Goal: Task Accomplishment & Management: Complete application form

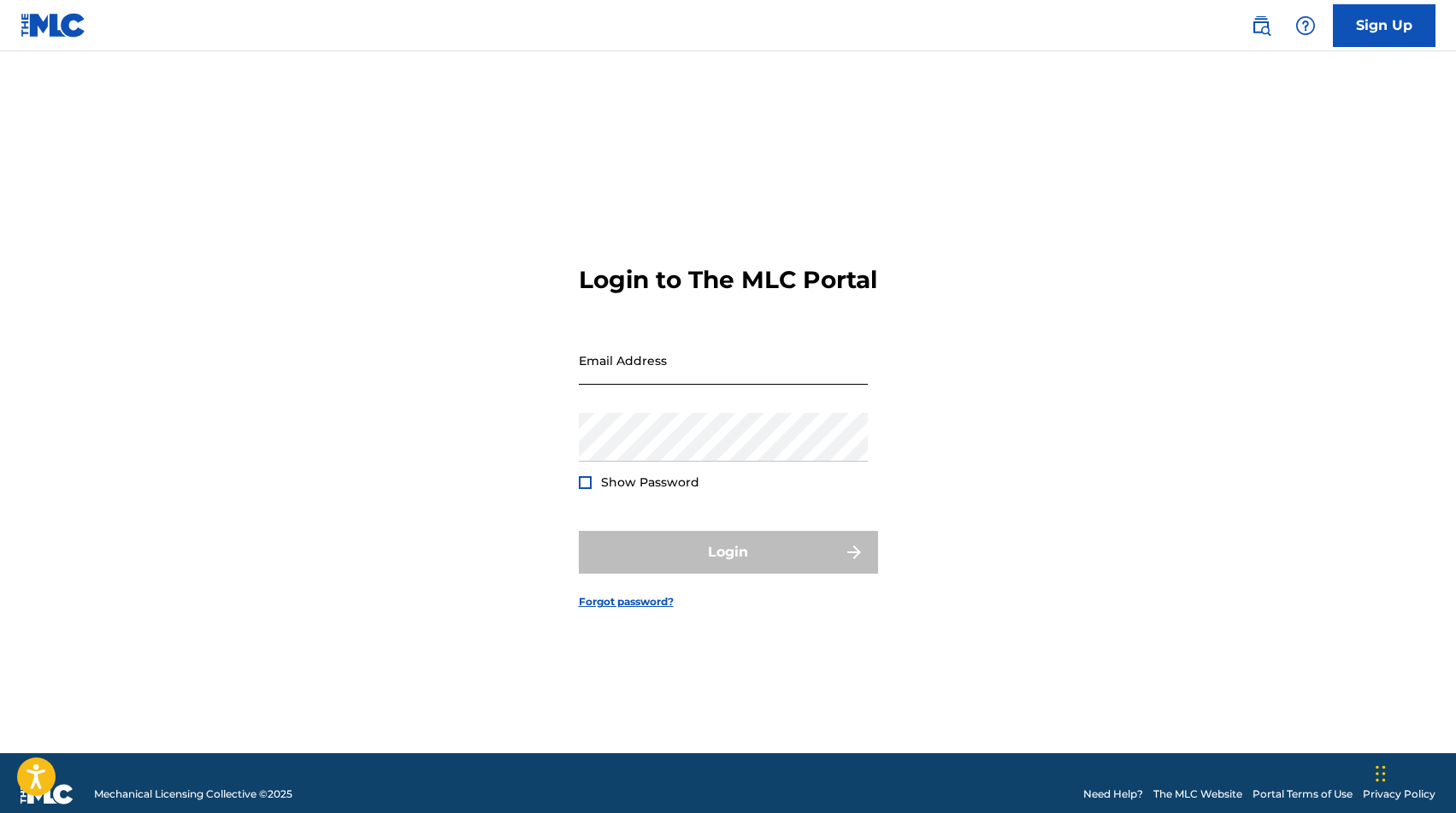
click at [634, 384] on input "Email Address" at bounding box center [723, 360] width 289 height 48
type input "[EMAIL_ADDRESS][DOMAIN_NAME]"
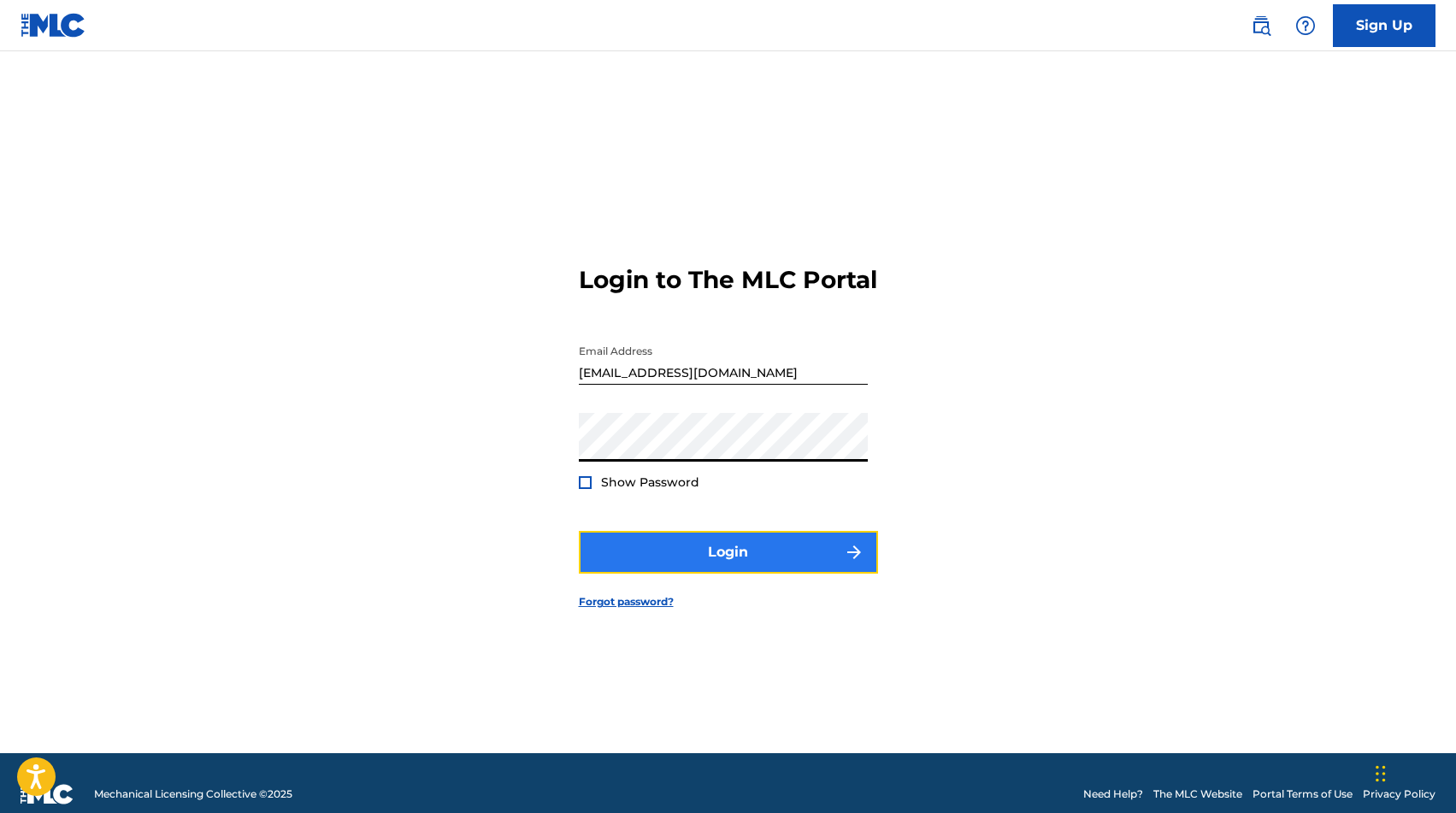
click at [748, 569] on button "Login" at bounding box center [728, 551] width 299 height 43
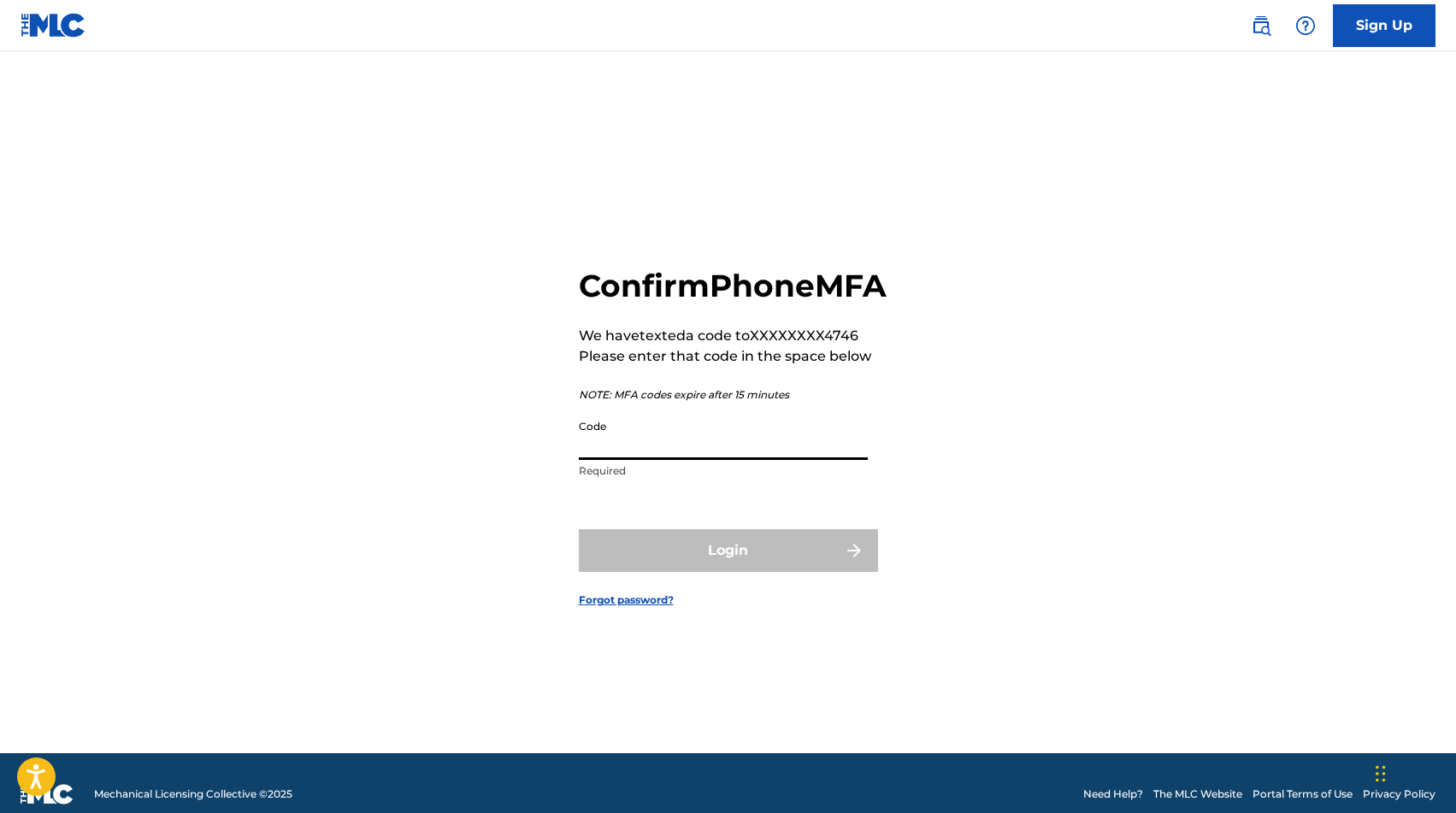
click at [676, 460] on input "Code" at bounding box center [723, 435] width 289 height 48
paste input "377167"
type input "377167"
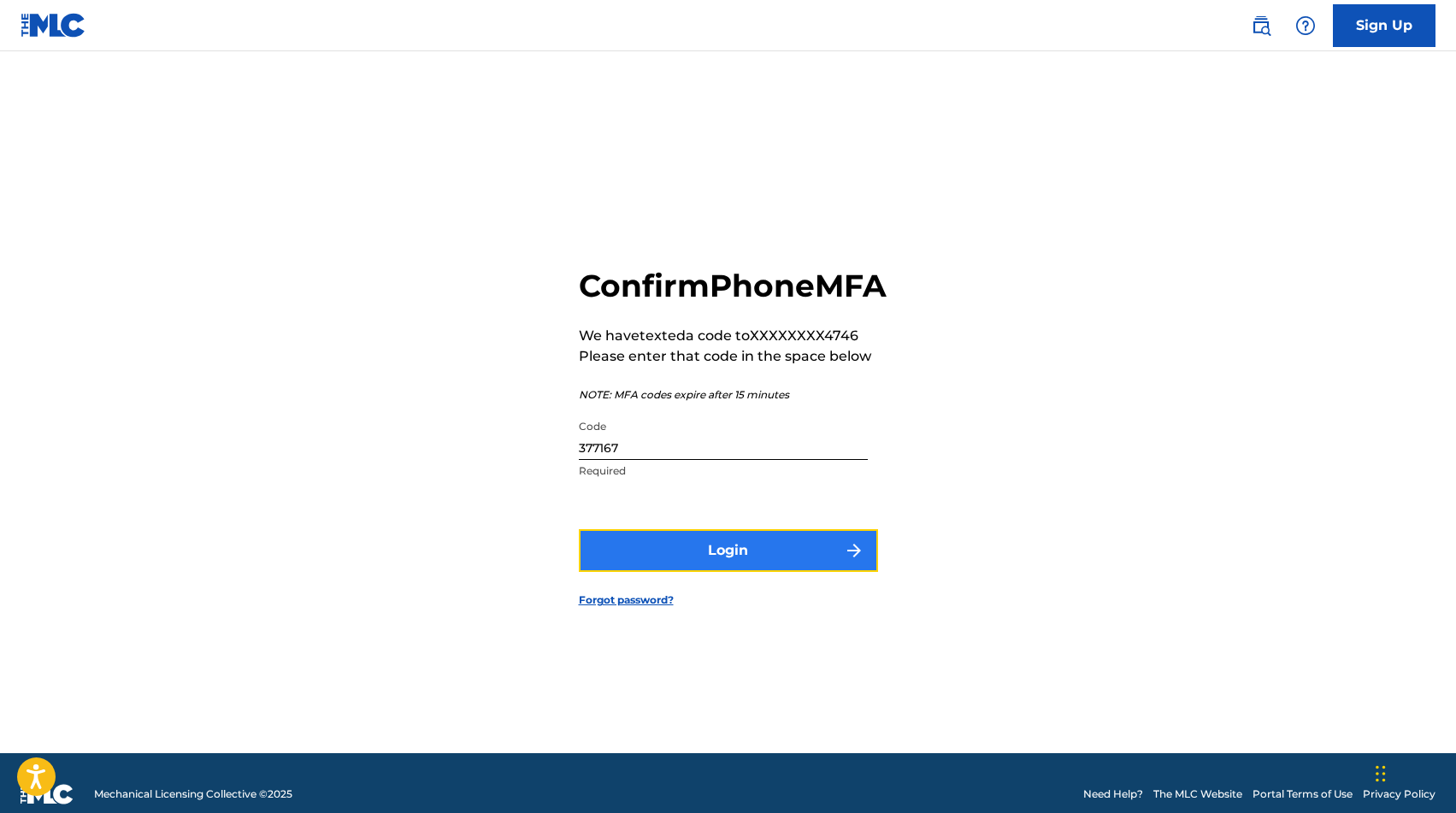
click at [748, 568] on button "Login" at bounding box center [728, 551] width 299 height 43
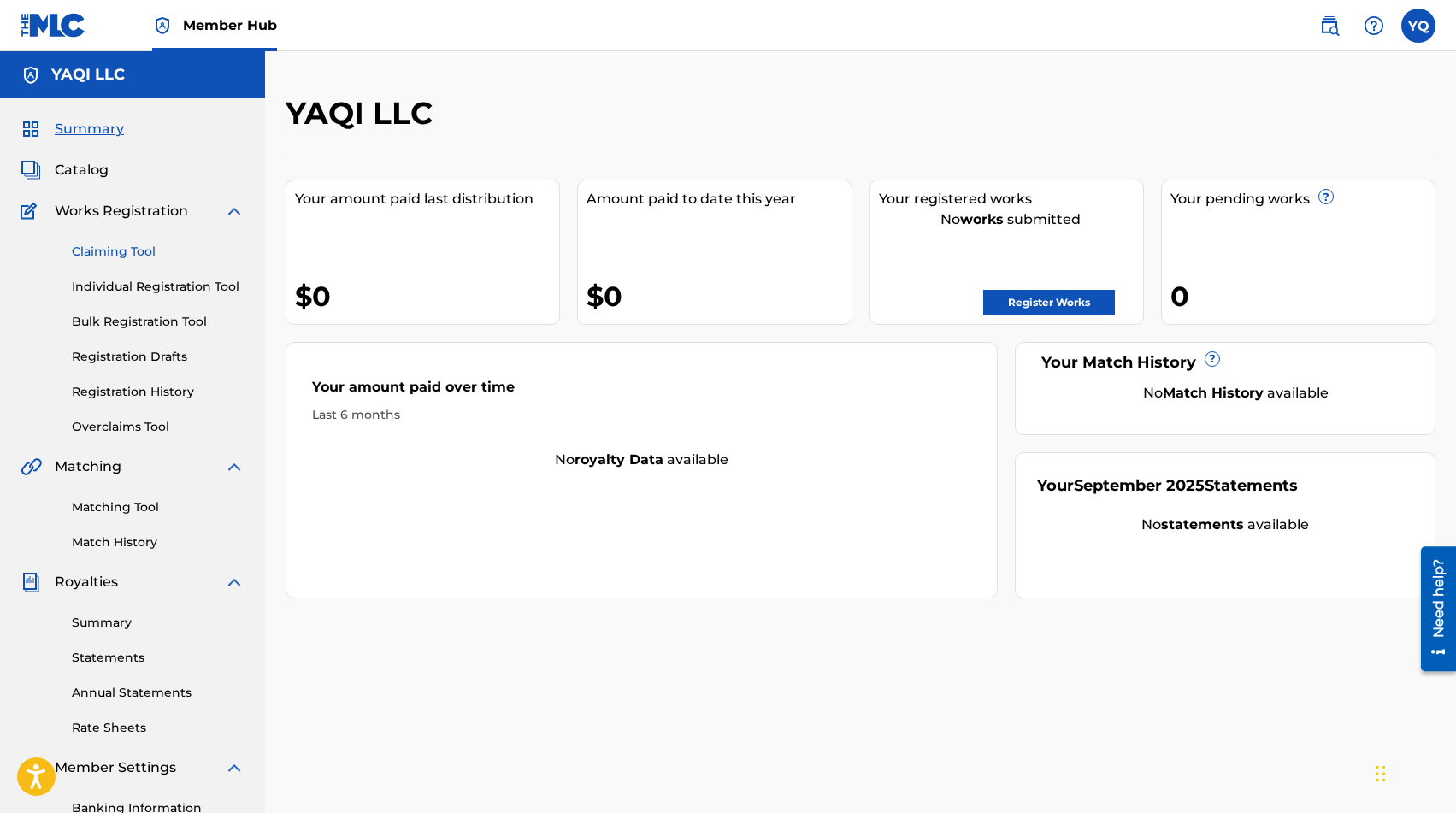
click at [137, 251] on link "Claiming Tool" at bounding box center [158, 252] width 172 height 18
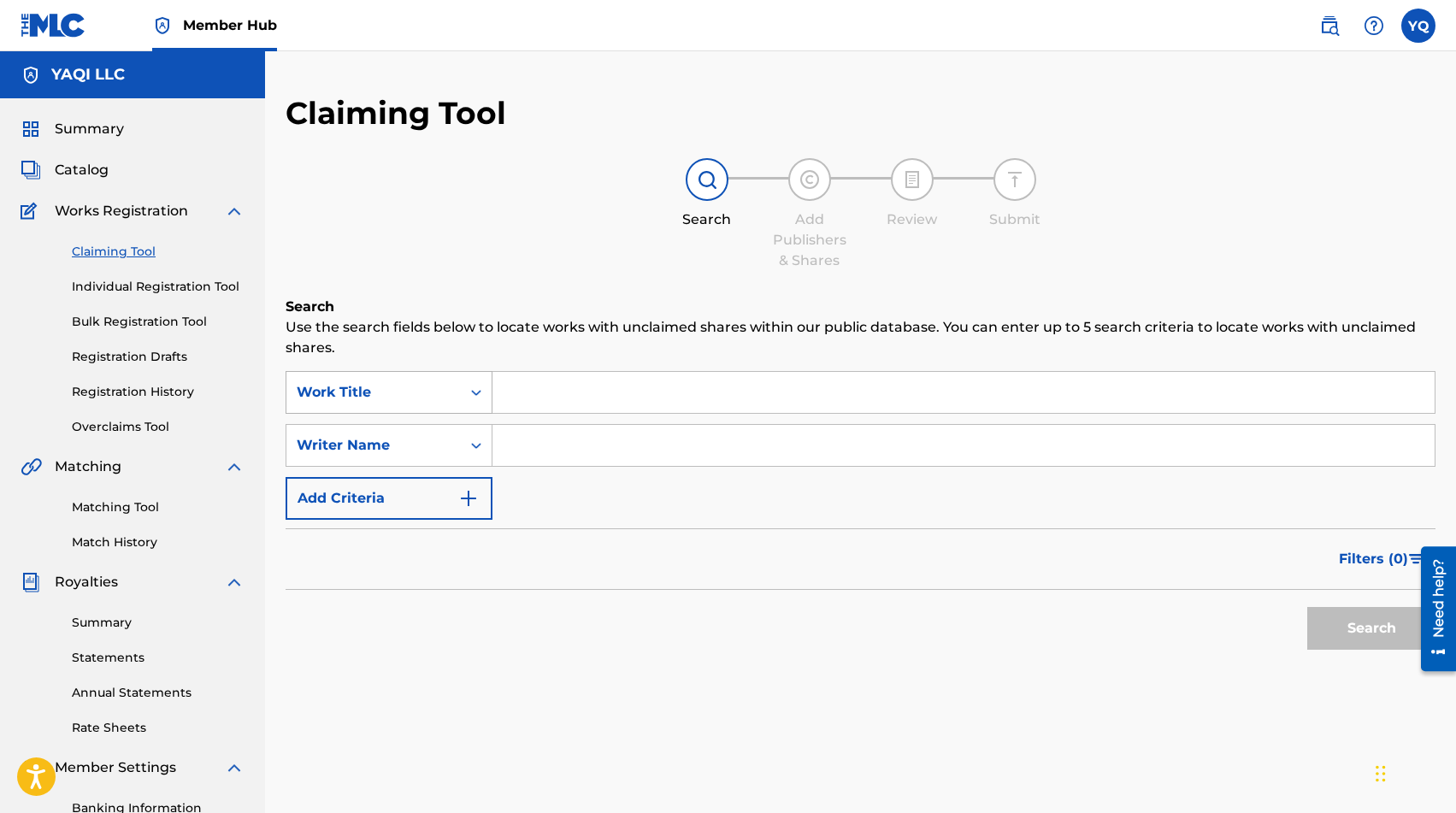
click at [337, 392] on div "Work Title" at bounding box center [373, 392] width 154 height 21
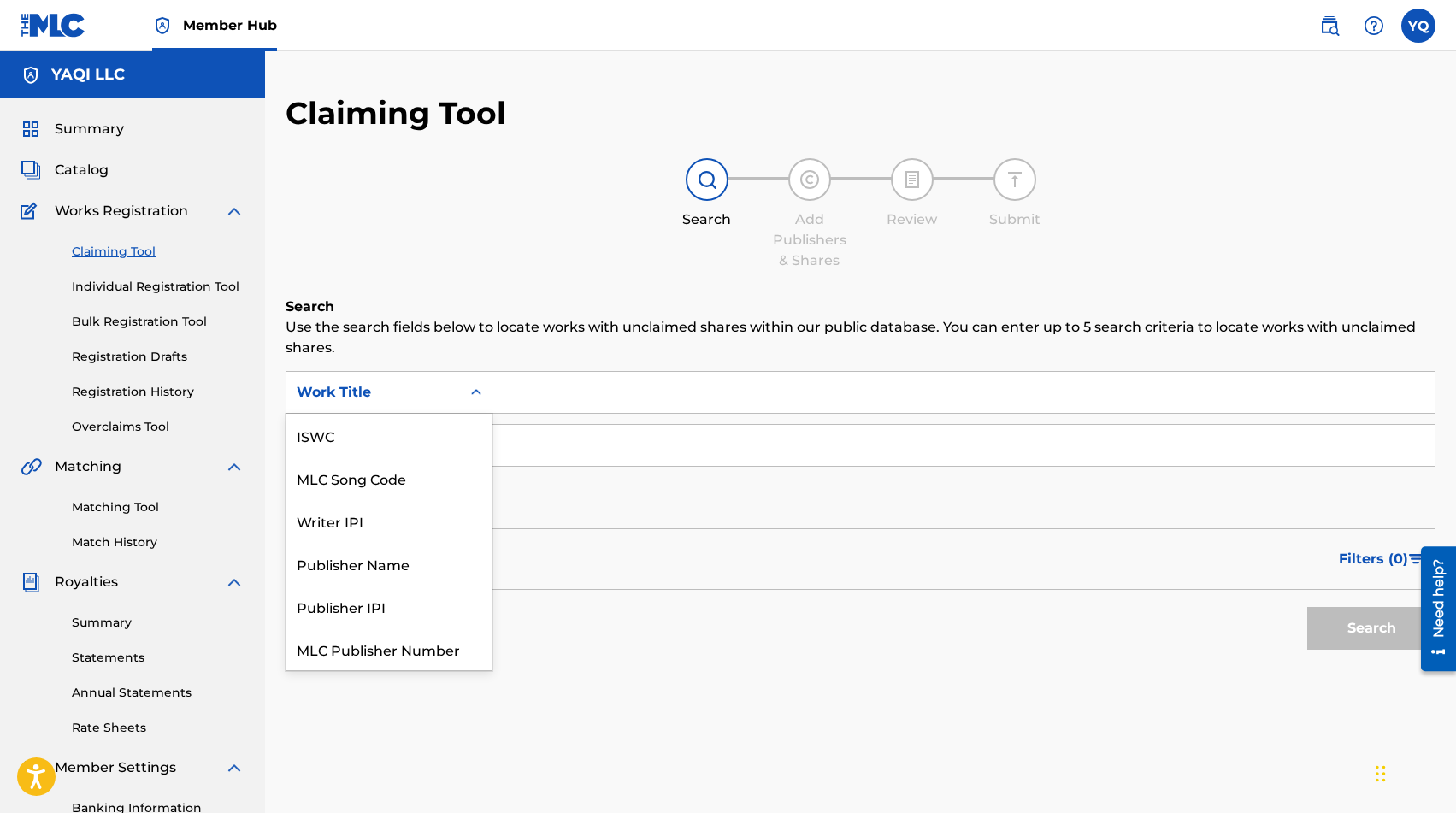
scroll to position [43, 0]
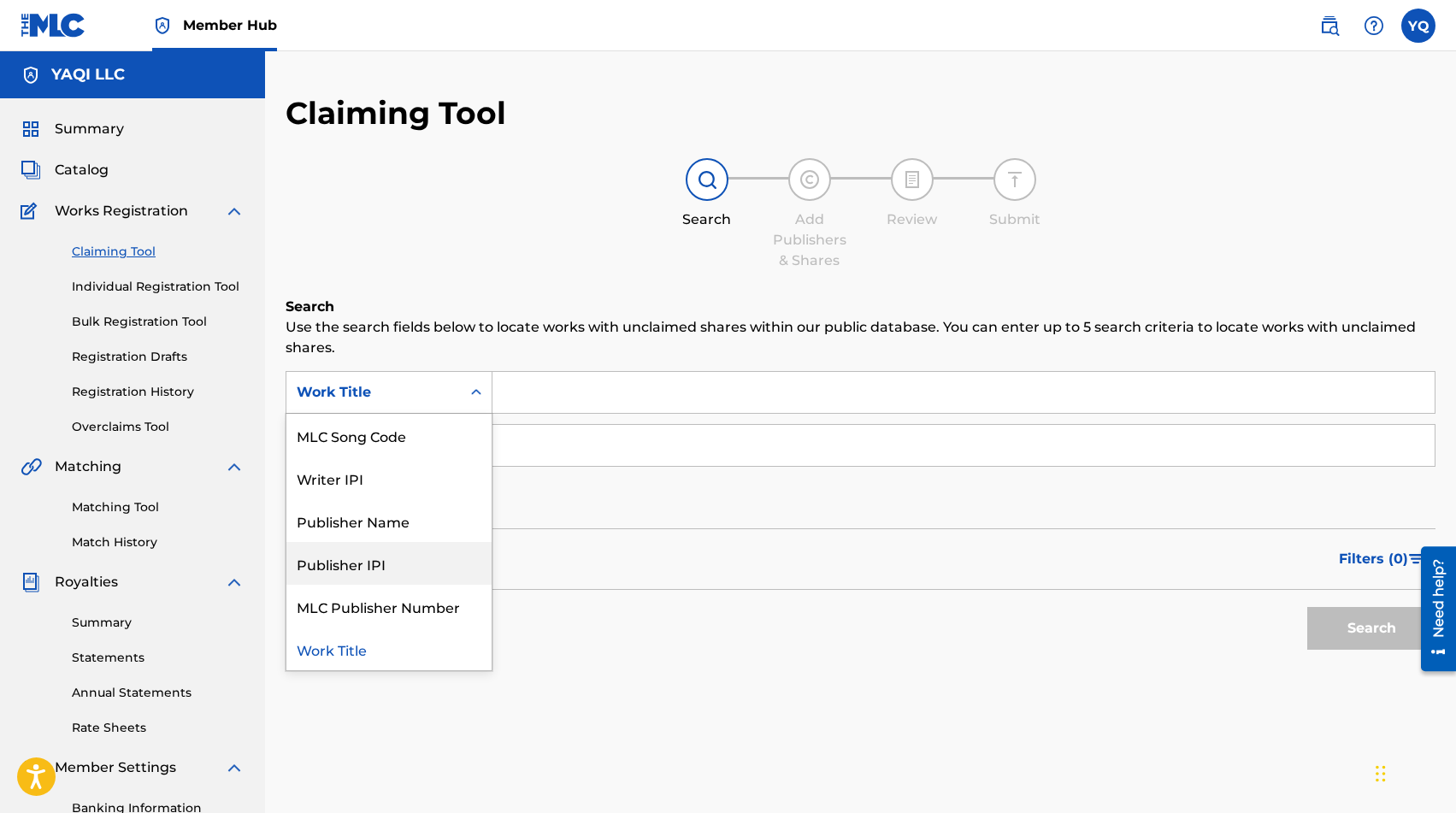
click at [419, 561] on div "Publisher IPI" at bounding box center [388, 563] width 205 height 43
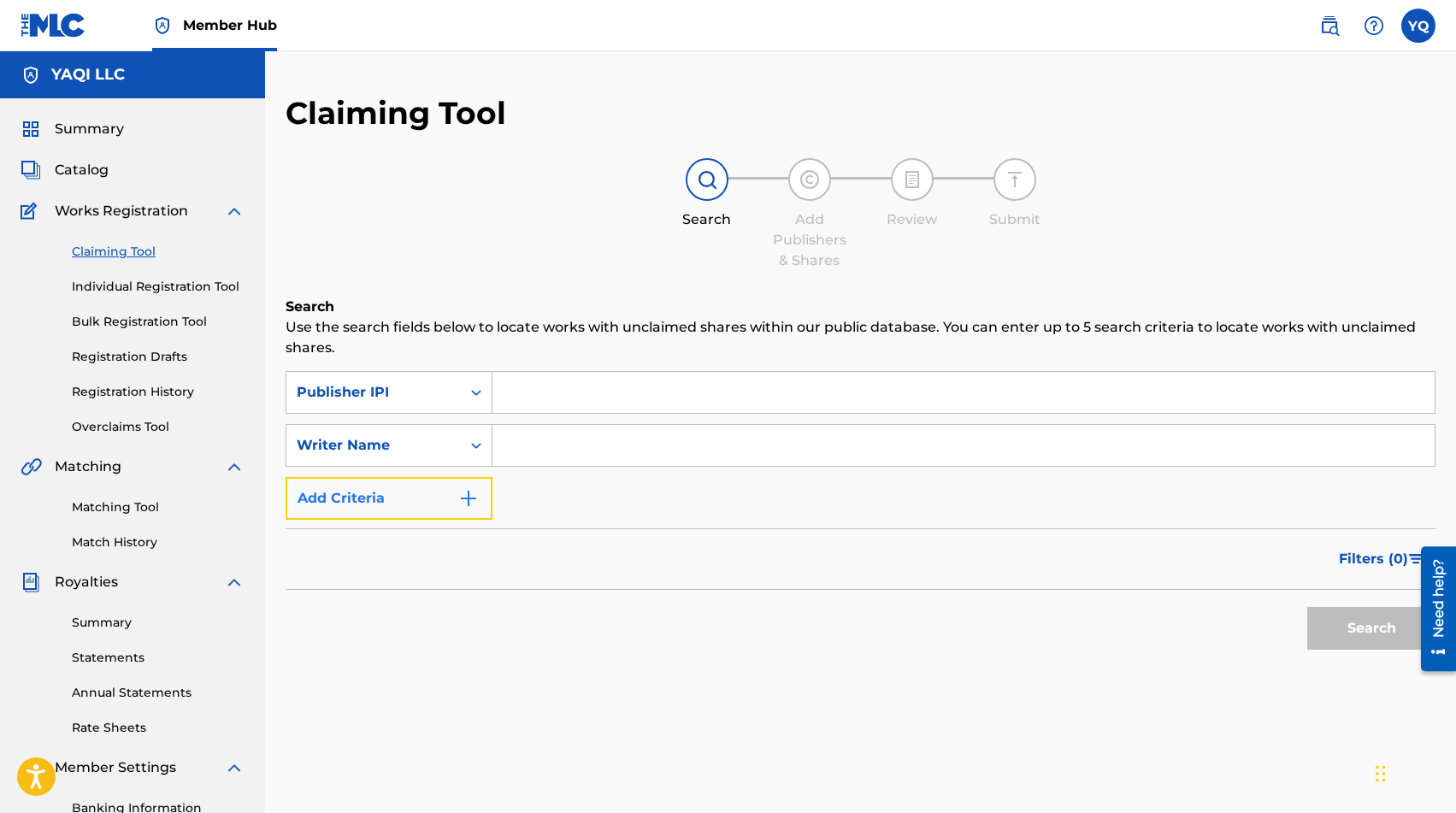
click at [418, 498] on button "Add Criteria" at bounding box center [388, 498] width 207 height 43
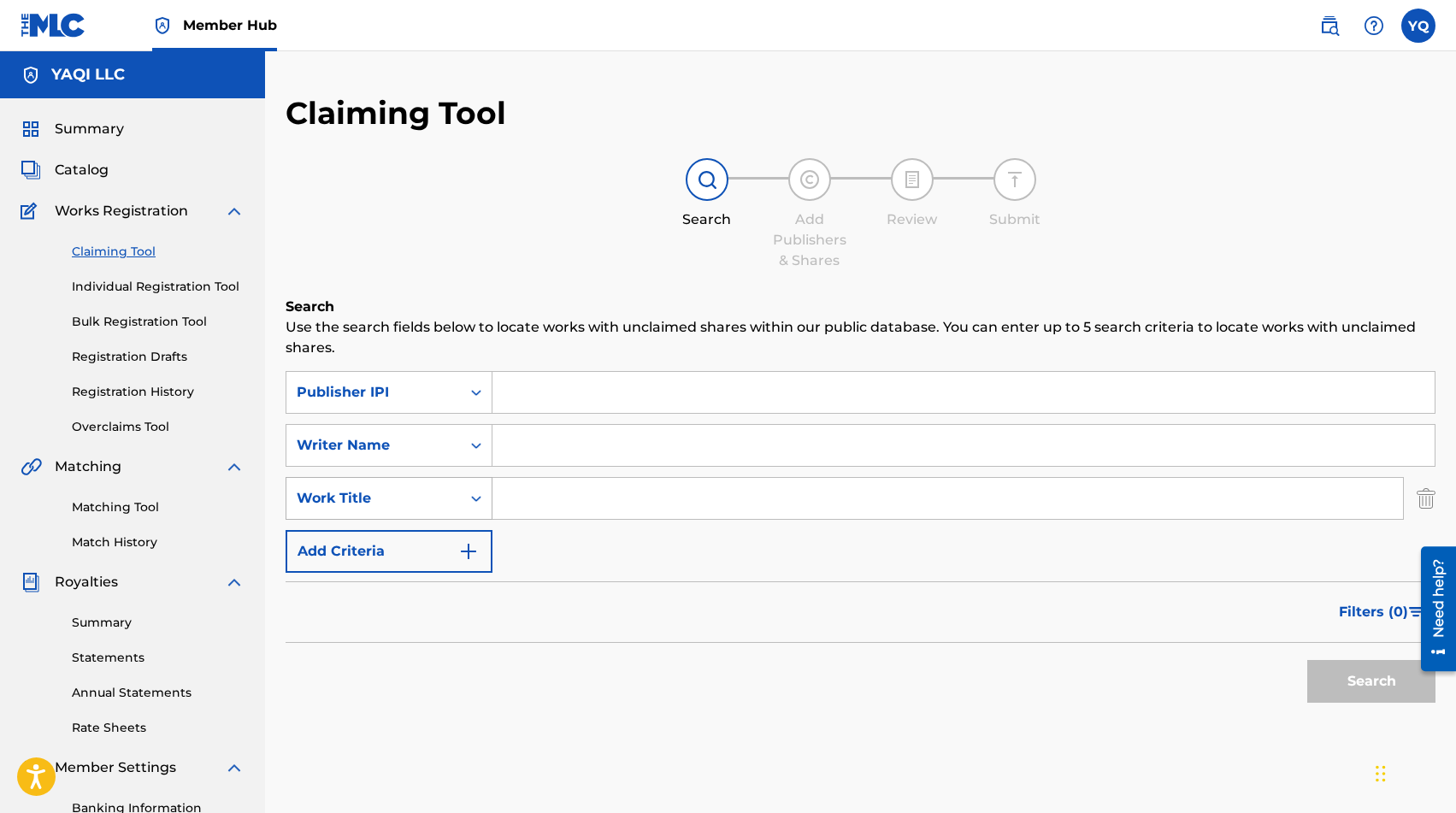
click at [422, 503] on div "Work Title" at bounding box center [373, 499] width 154 height 21
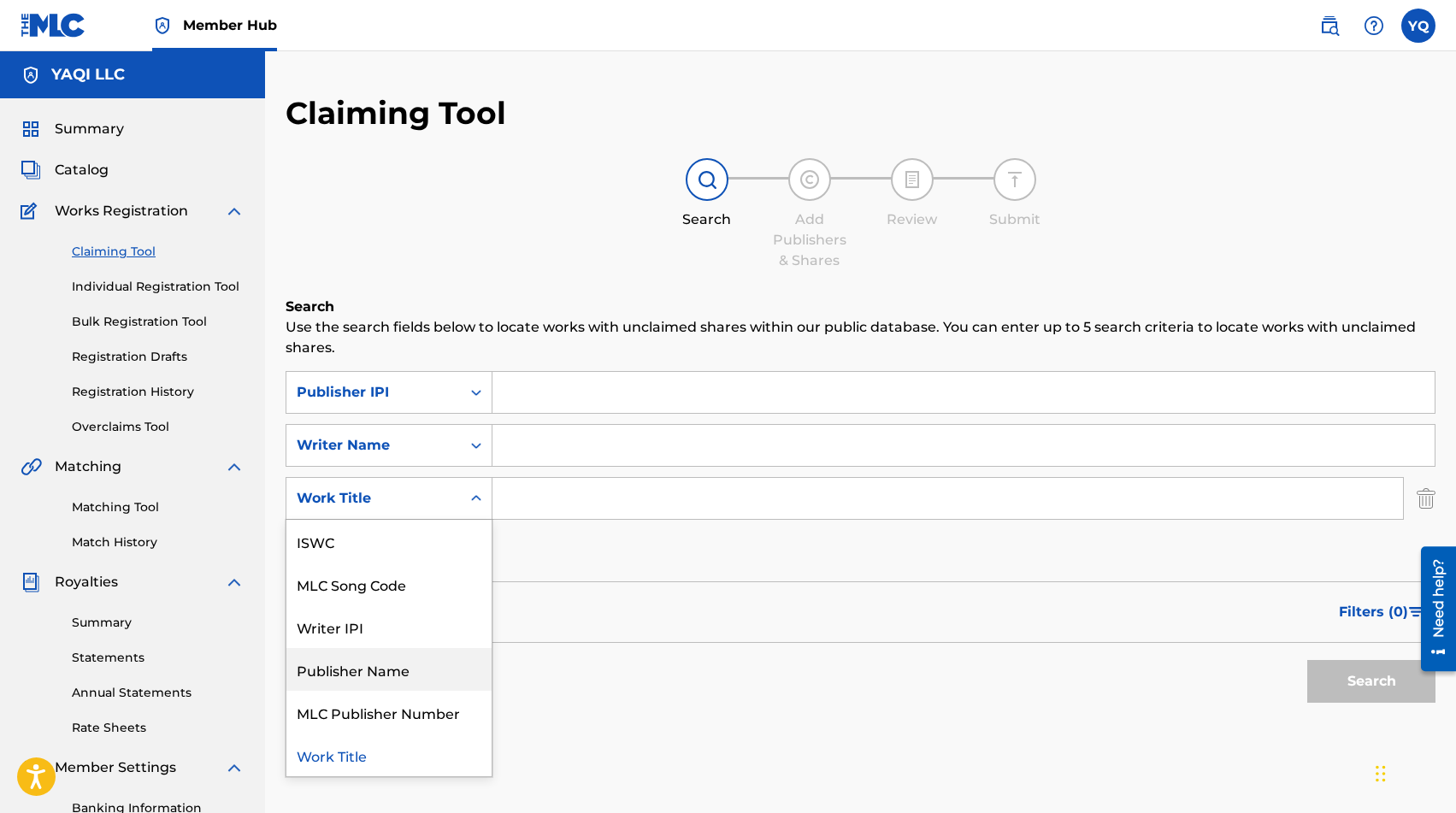
click at [392, 672] on div "Publisher Name" at bounding box center [388, 669] width 205 height 43
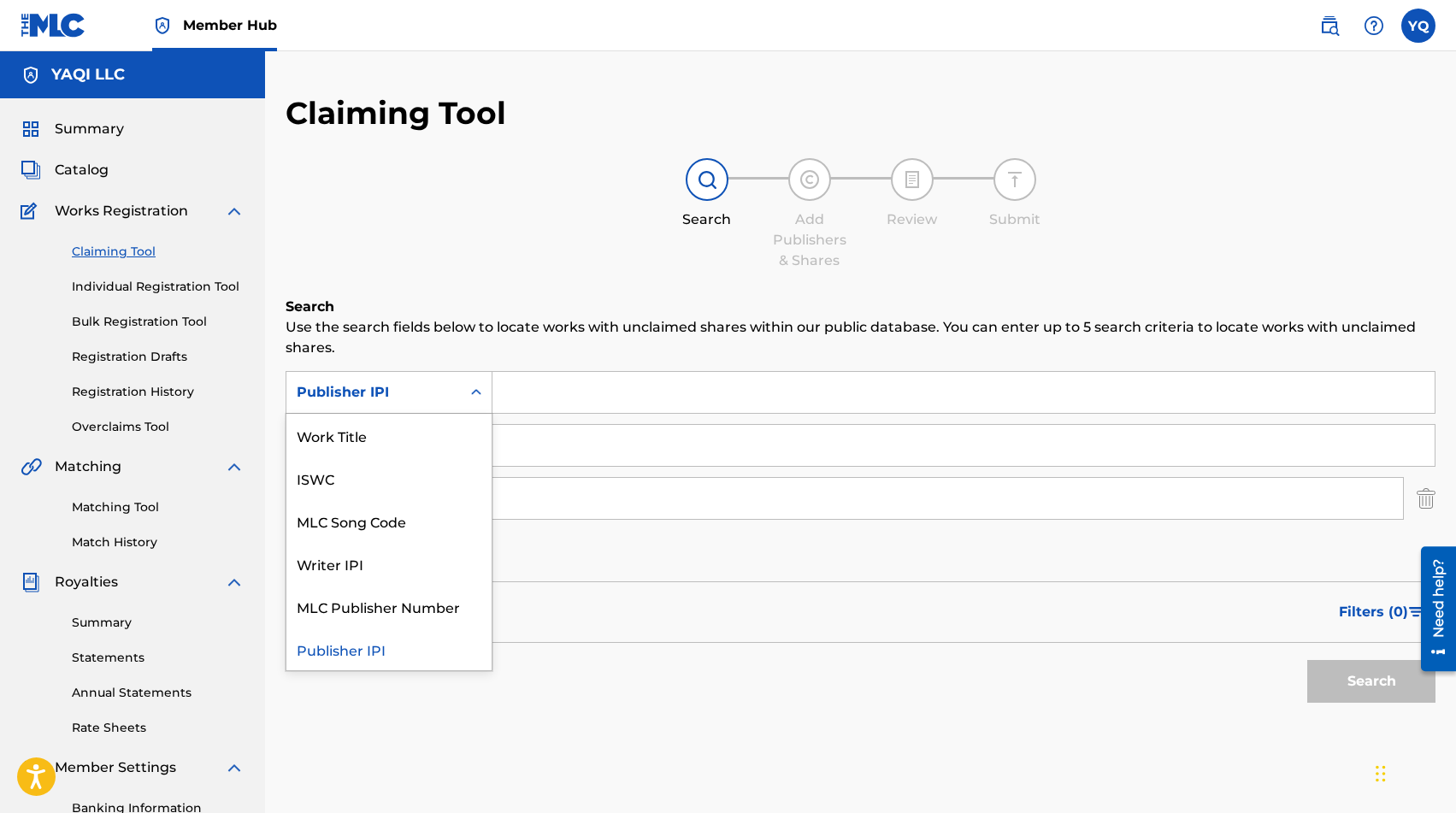
click at [461, 393] on div "Search Form" at bounding box center [477, 393] width 31 height 31
click at [606, 683] on div "Search" at bounding box center [860, 676] width 1150 height 68
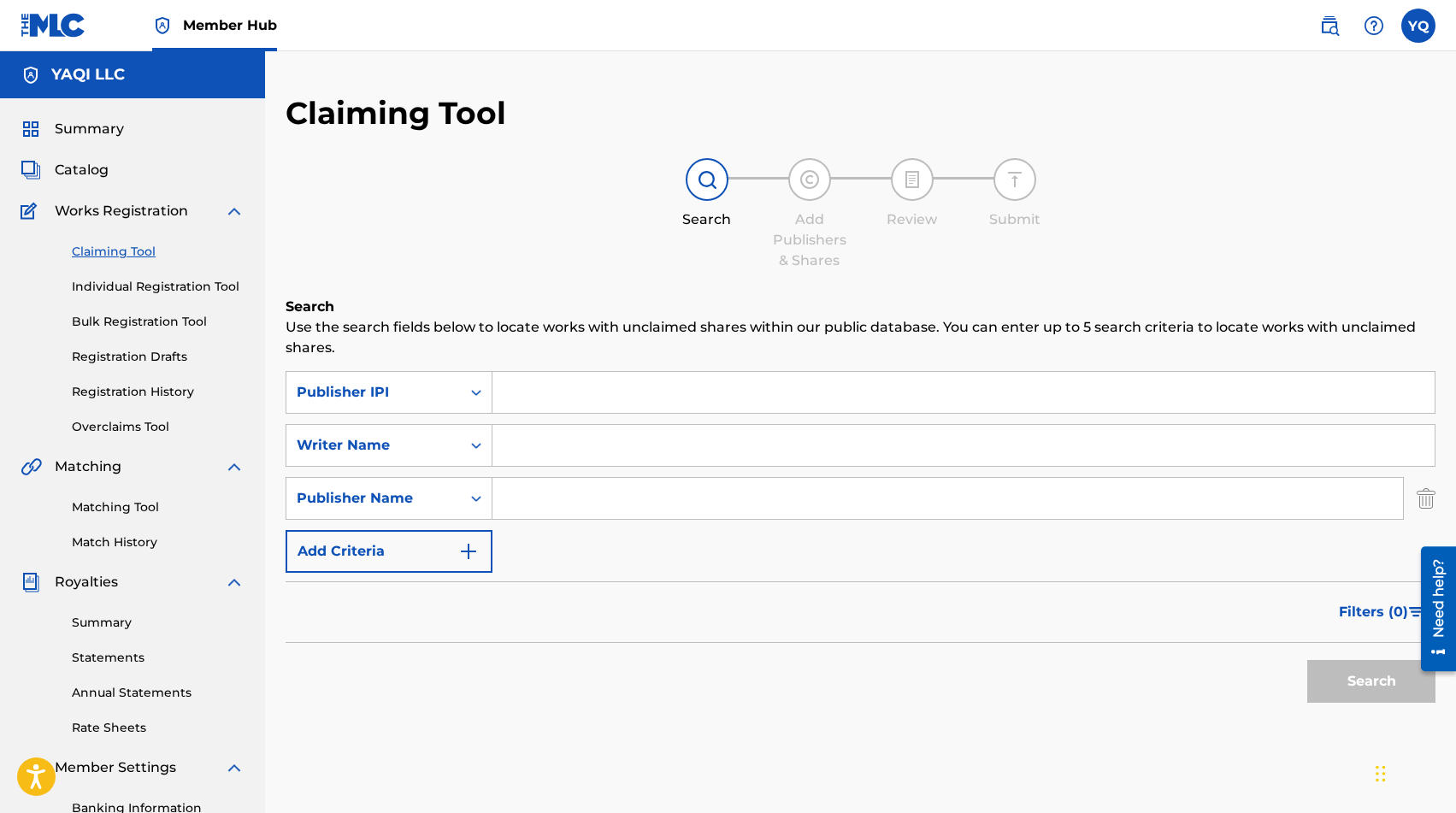
click at [567, 398] on input "Search Form" at bounding box center [964, 392] width 943 height 41
click at [630, 386] on input "Search Form" at bounding box center [964, 392] width 943 height 41
paste input "01309008875"
type input "01309008875"
click at [544, 448] on input "Search Form" at bounding box center [964, 445] width 943 height 41
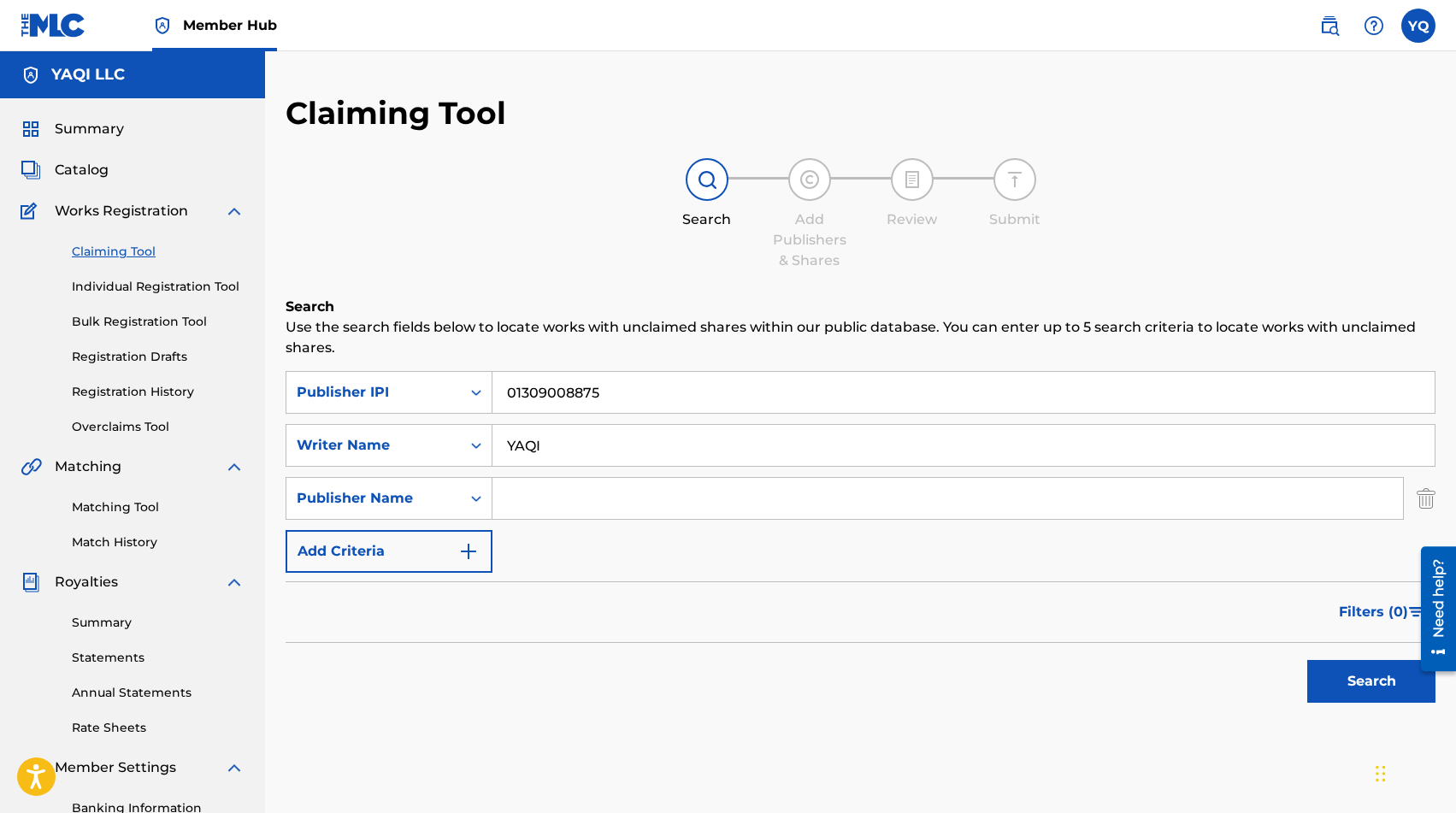
type input "YAQI"
click at [571, 502] on input "Search Form" at bounding box center [947, 498] width 911 height 41
type input "YAQI LLC"
click at [445, 551] on button "Add Criteria" at bounding box center [388, 551] width 207 height 43
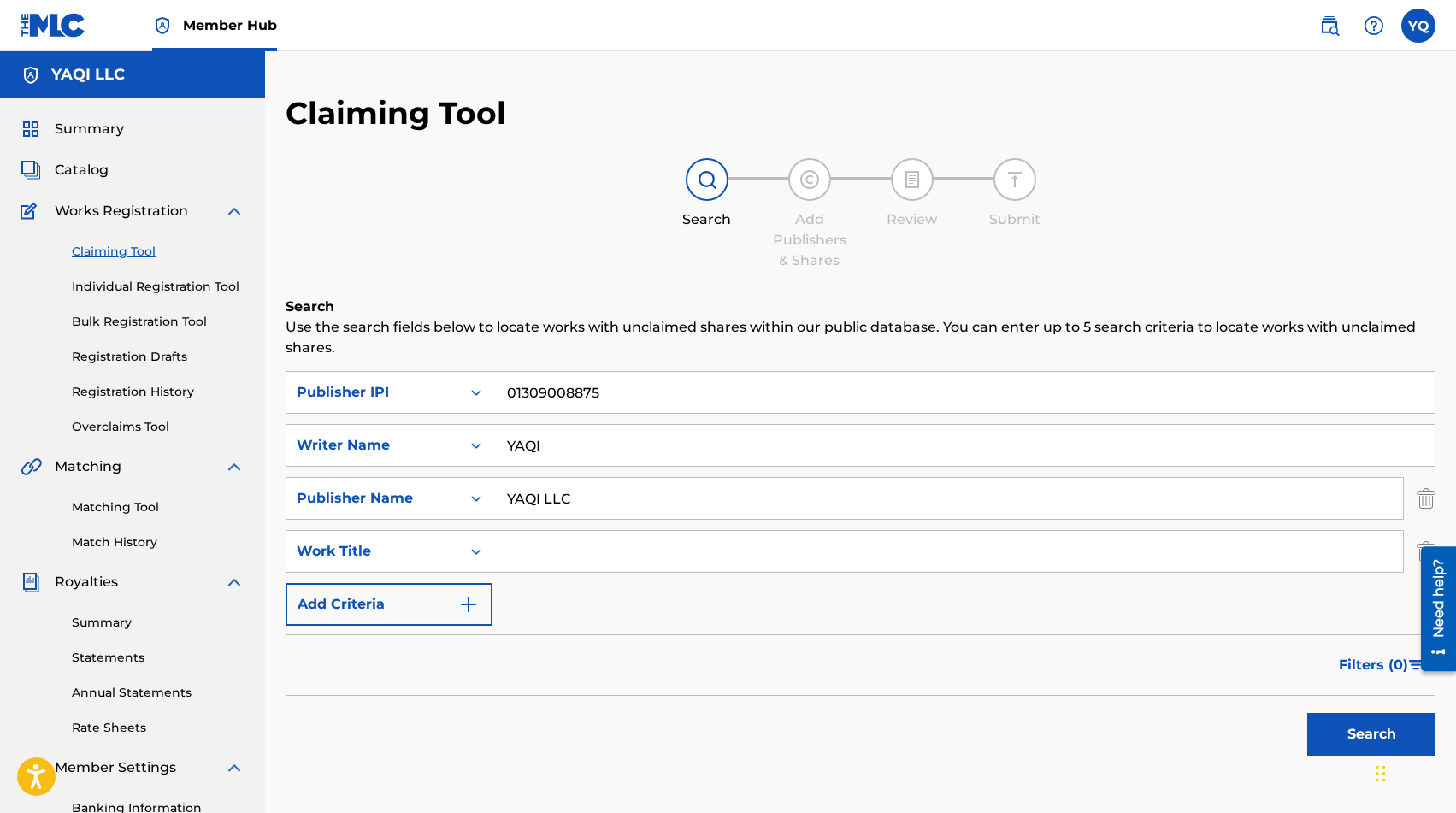
click at [531, 551] on input "Search Form" at bounding box center [947, 551] width 911 height 41
click at [1344, 733] on button "Search" at bounding box center [1371, 734] width 129 height 43
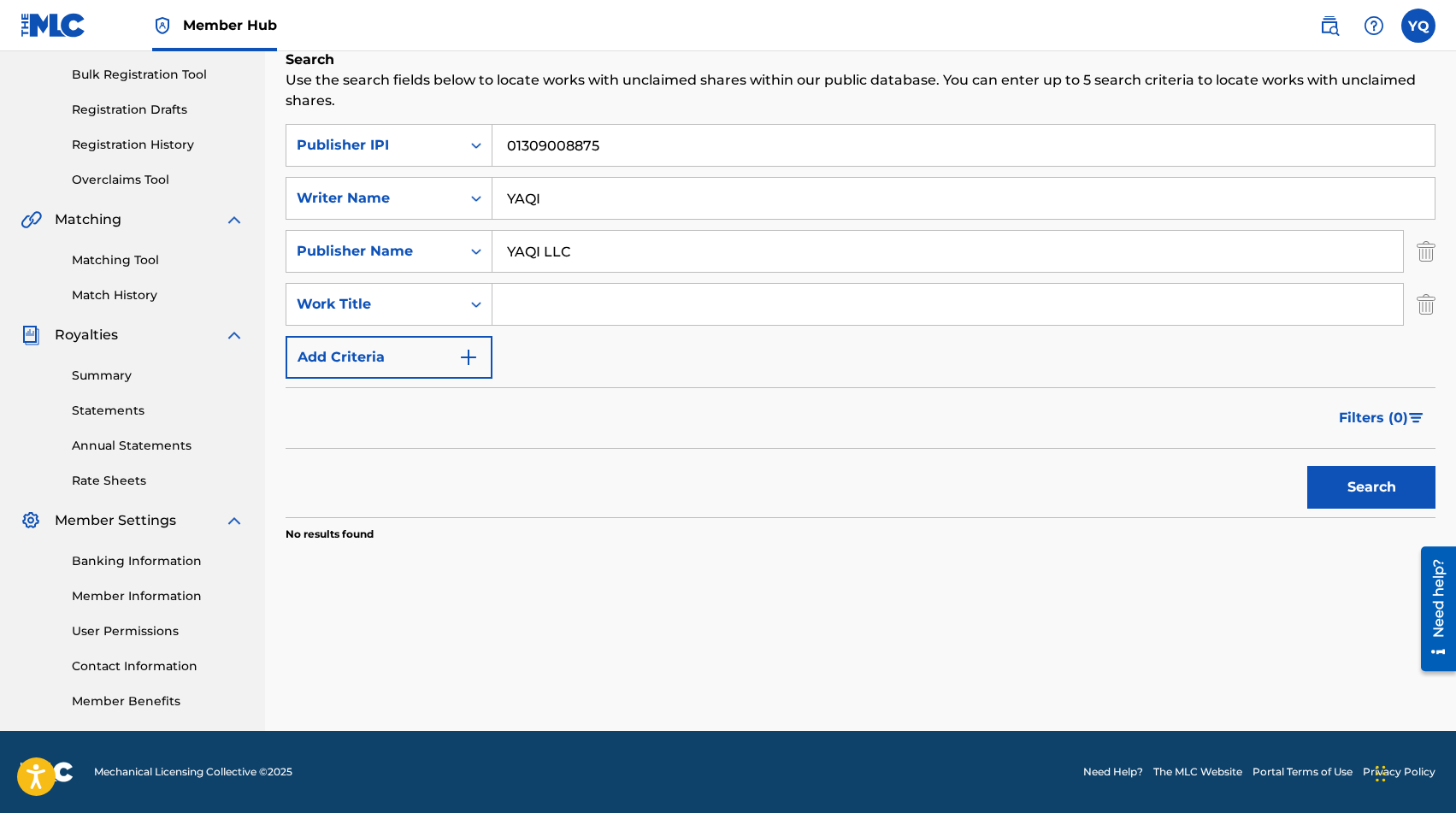
scroll to position [77, 0]
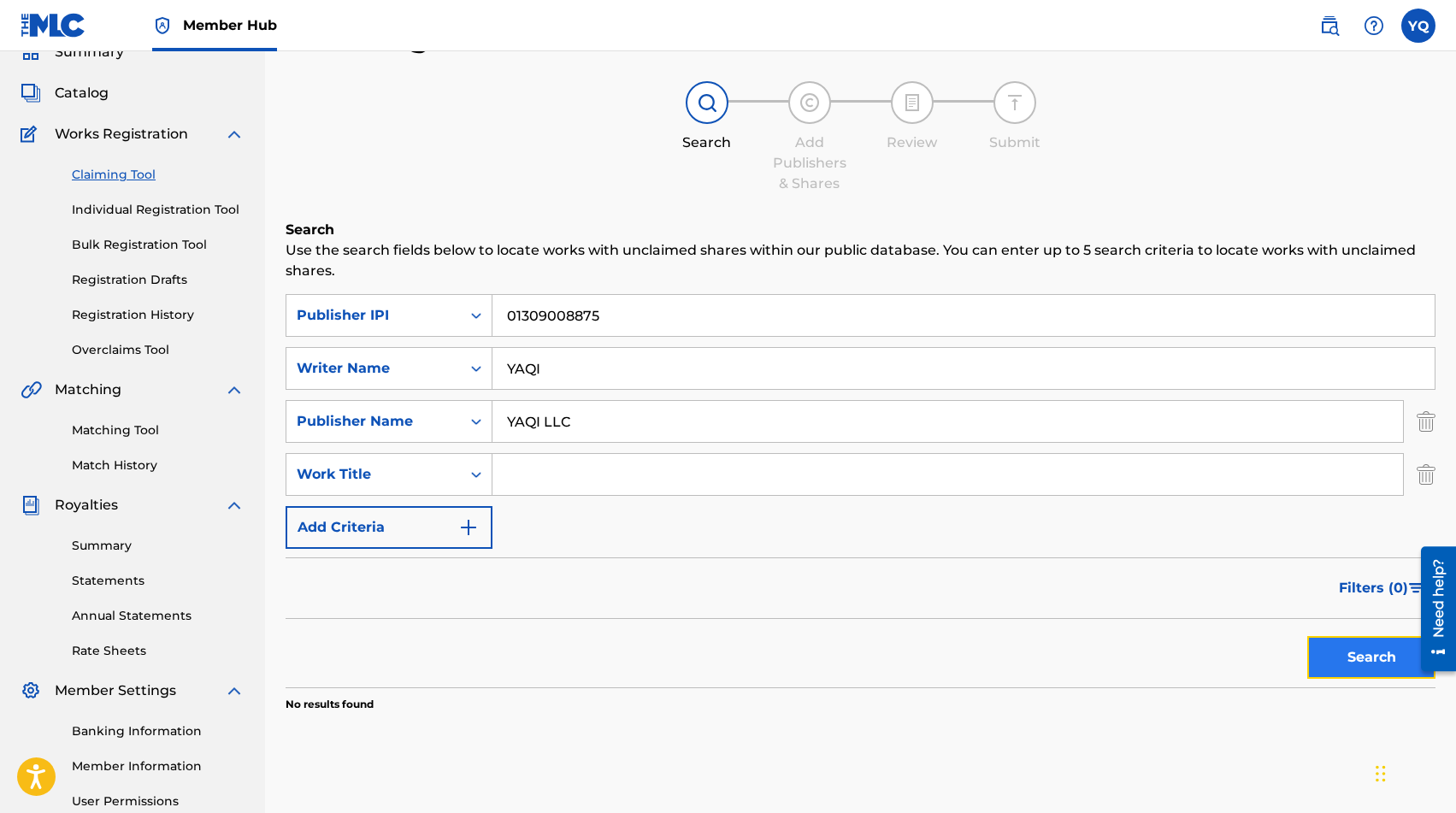
click at [1386, 653] on button "Search" at bounding box center [1371, 657] width 129 height 43
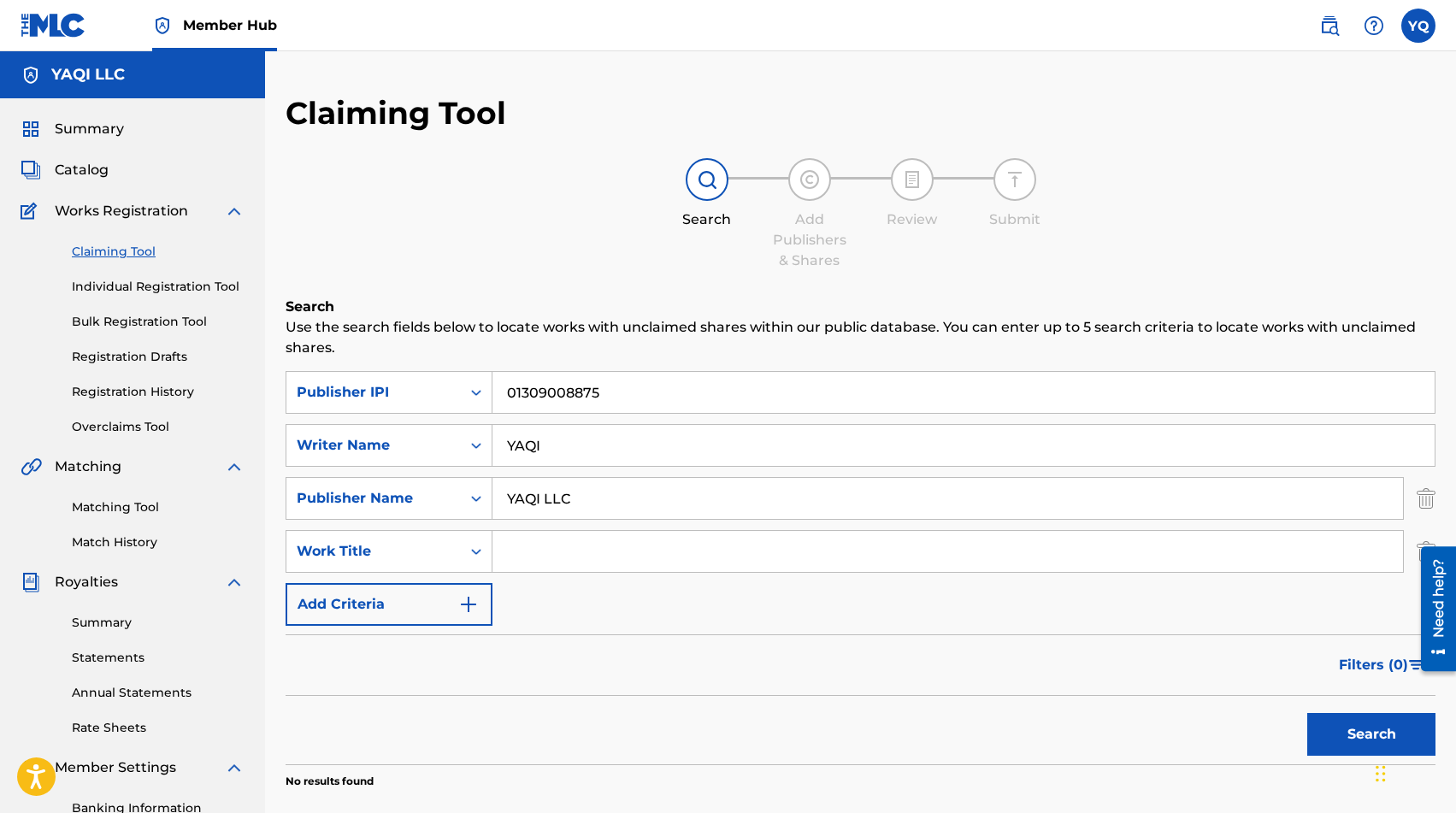
click at [811, 176] on img at bounding box center [810, 180] width 21 height 21
click at [921, 183] on img at bounding box center [912, 180] width 21 height 21
click at [157, 383] on link "Registration History" at bounding box center [158, 392] width 172 height 18
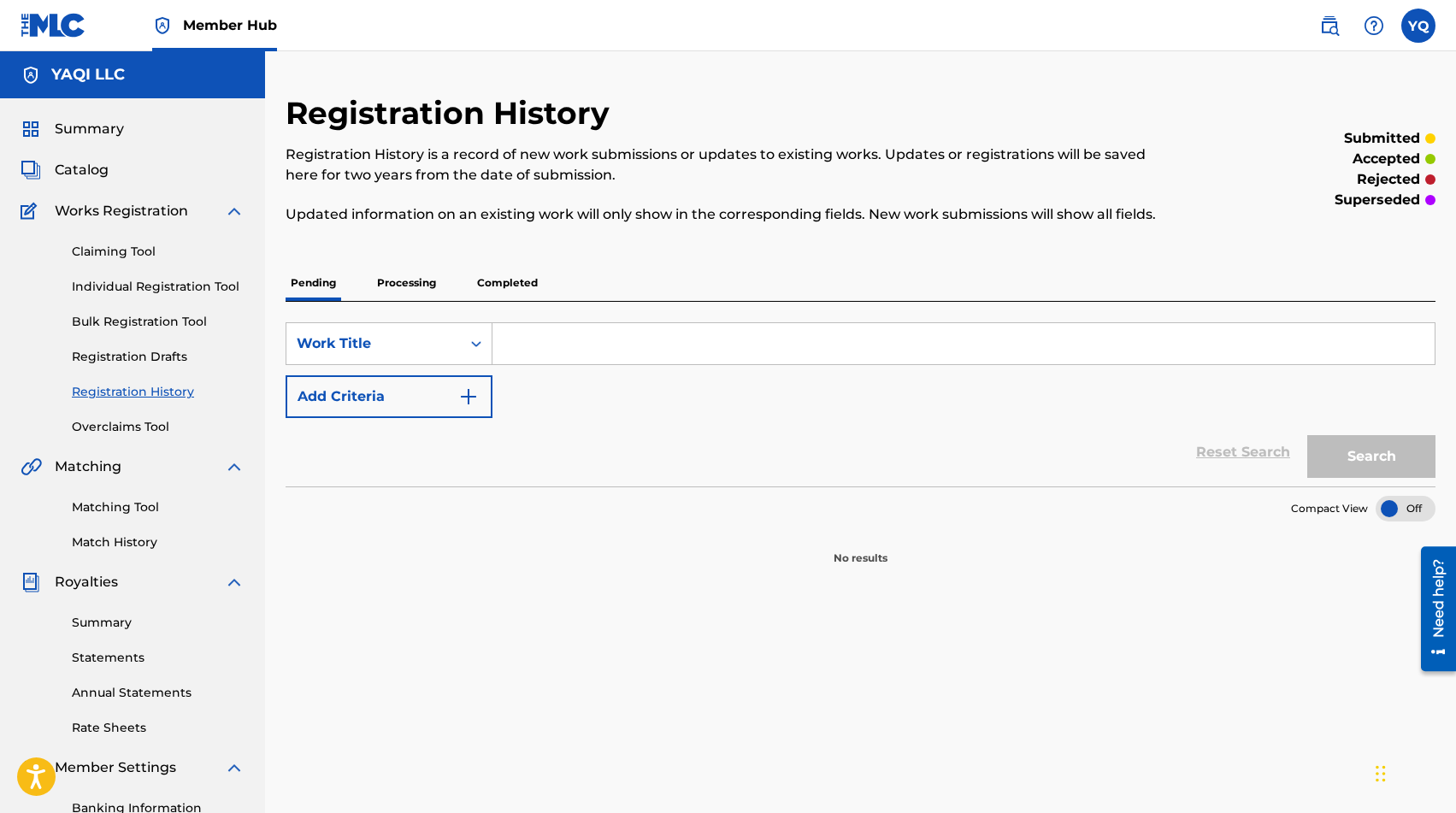
click at [564, 345] on input "Search Form" at bounding box center [964, 344] width 943 height 41
type input "I'm on it -YAQI"
click at [1389, 448] on button "Search" at bounding box center [1371, 456] width 129 height 43
click at [1367, 459] on button "Search" at bounding box center [1371, 456] width 129 height 43
click at [1413, 512] on div at bounding box center [1406, 509] width 60 height 26
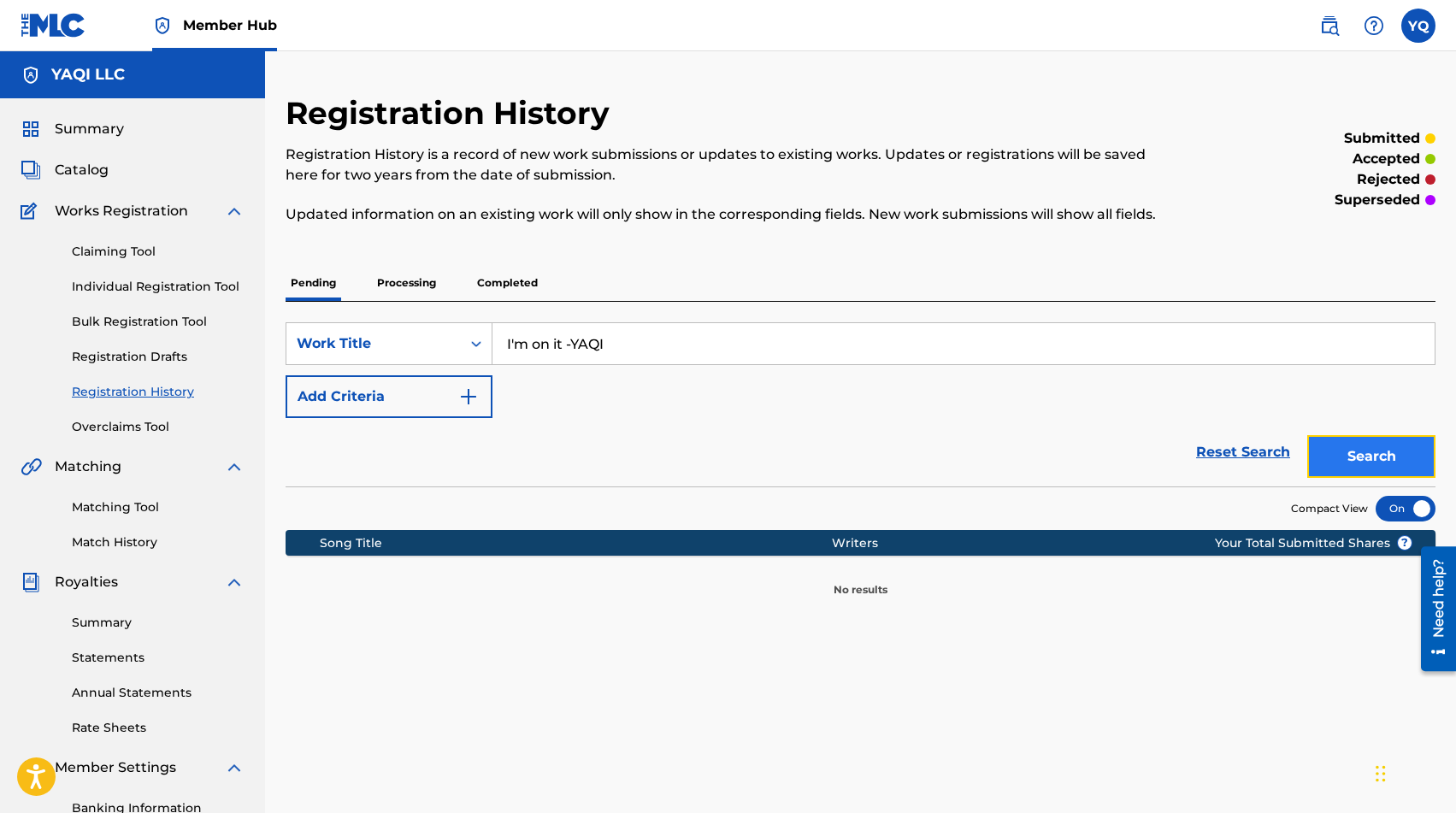
click at [1364, 455] on button "Search" at bounding box center [1371, 456] width 129 height 43
click at [400, 546] on div "Song Title" at bounding box center [576, 543] width 512 height 18
click at [156, 359] on link "Registration Drafts" at bounding box center [158, 357] width 172 height 18
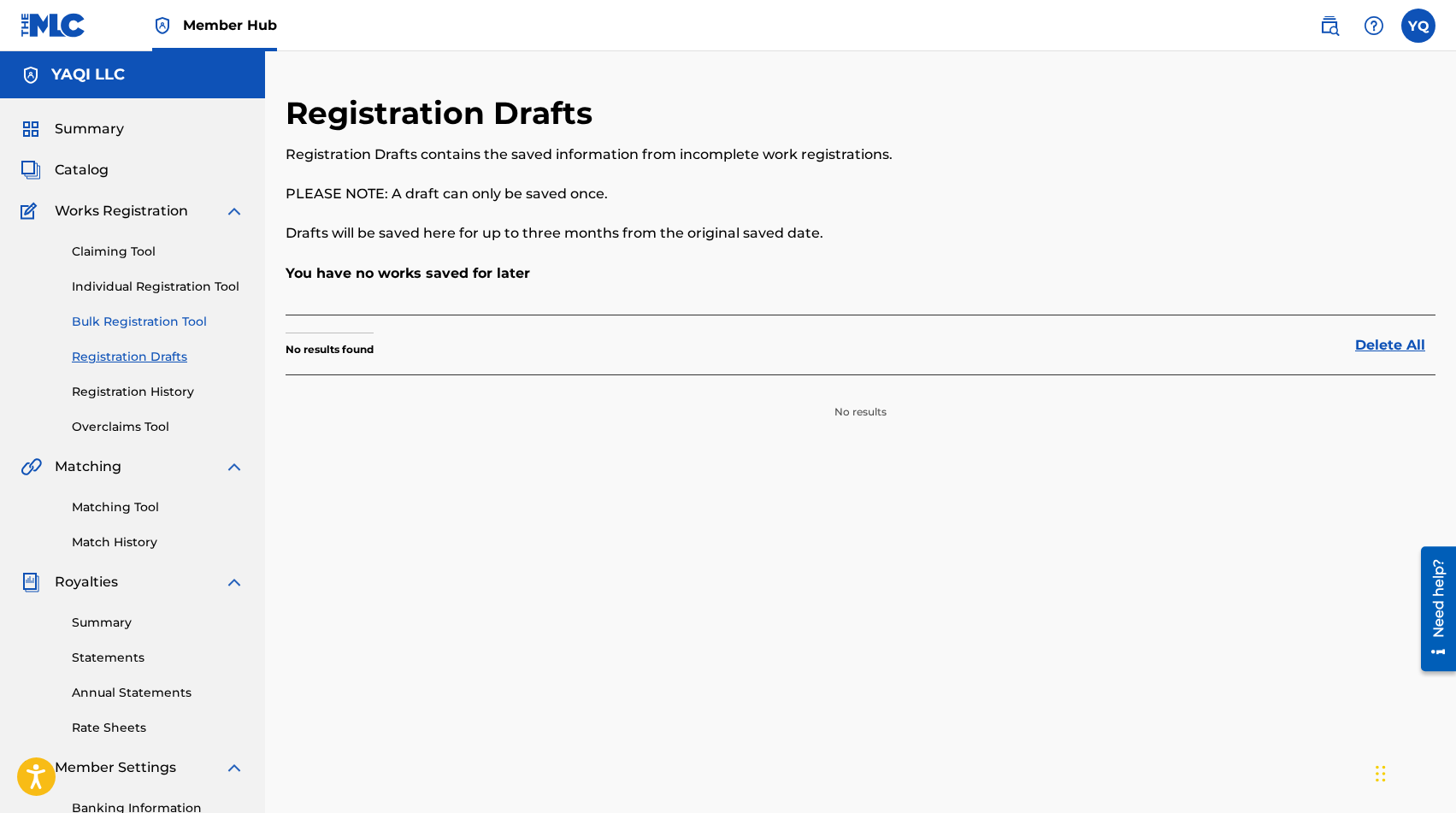
click at [143, 322] on link "Bulk Registration Tool" at bounding box center [158, 322] width 172 height 18
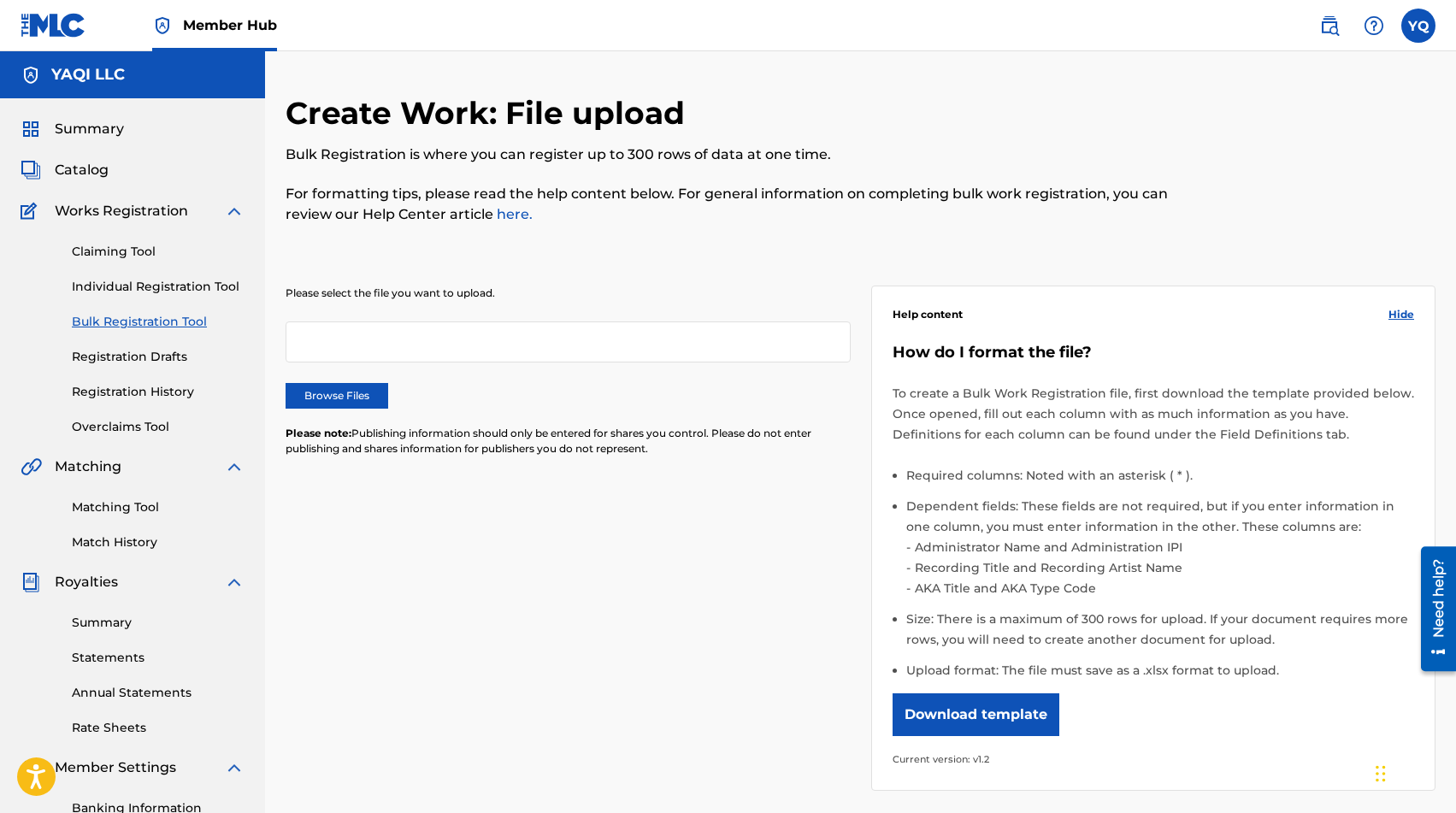
click at [398, 347] on div at bounding box center [568, 342] width 565 height 41
click at [140, 285] on link "Individual Registration Tool" at bounding box center [158, 287] width 172 height 18
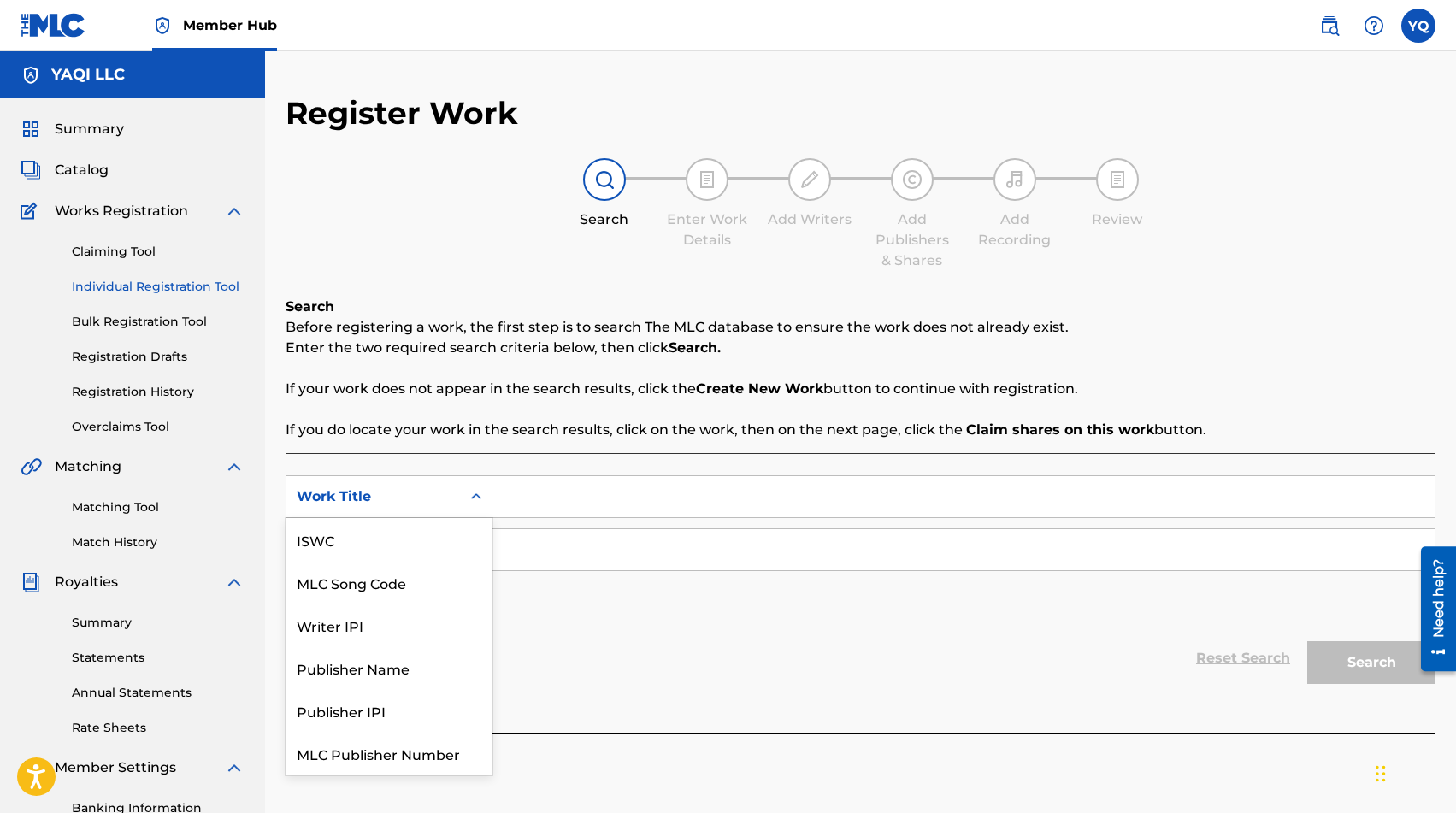
click at [427, 499] on div "Work Title" at bounding box center [373, 497] width 154 height 21
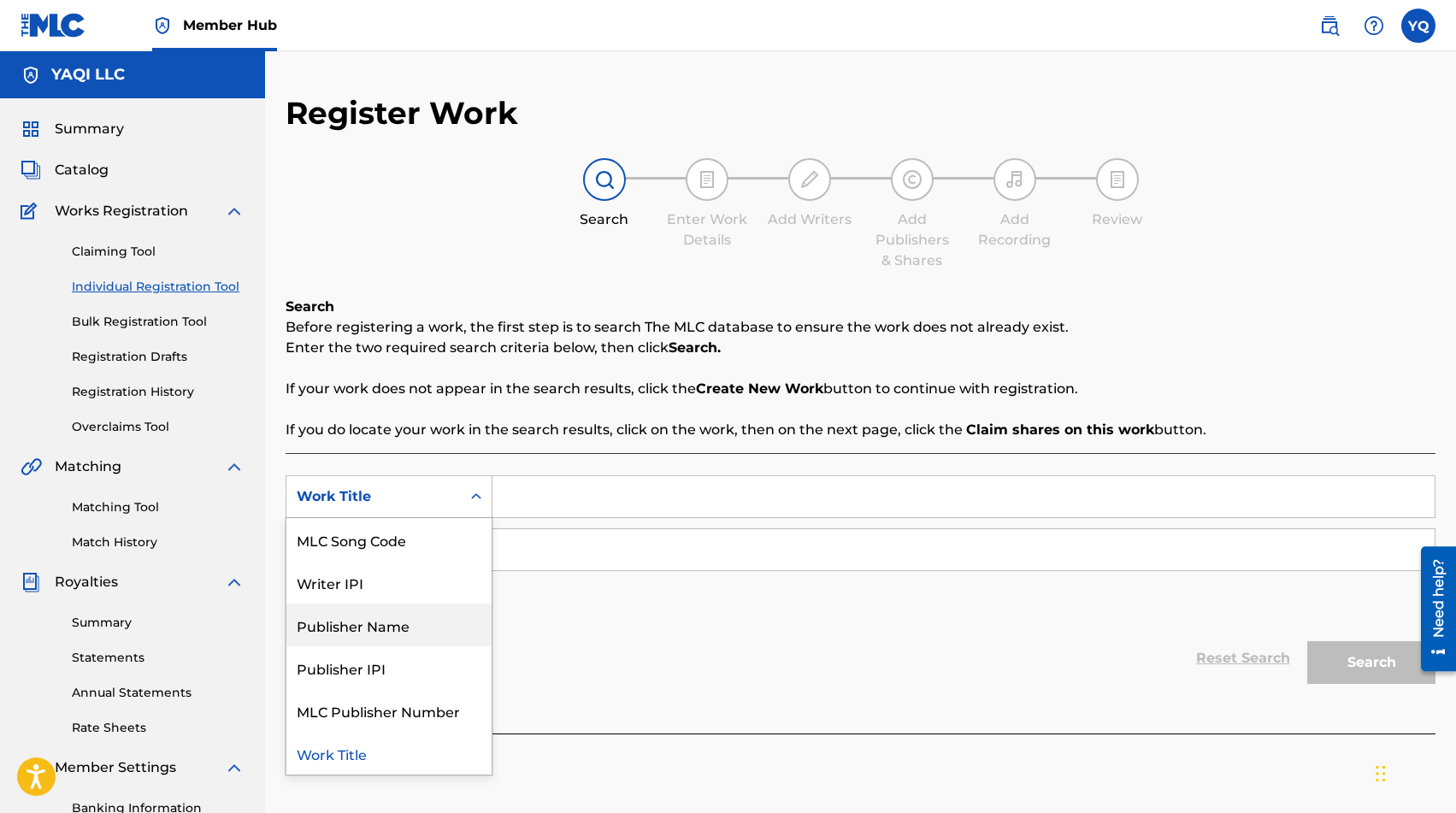
click at [382, 617] on div "Publisher Name" at bounding box center [388, 624] width 205 height 43
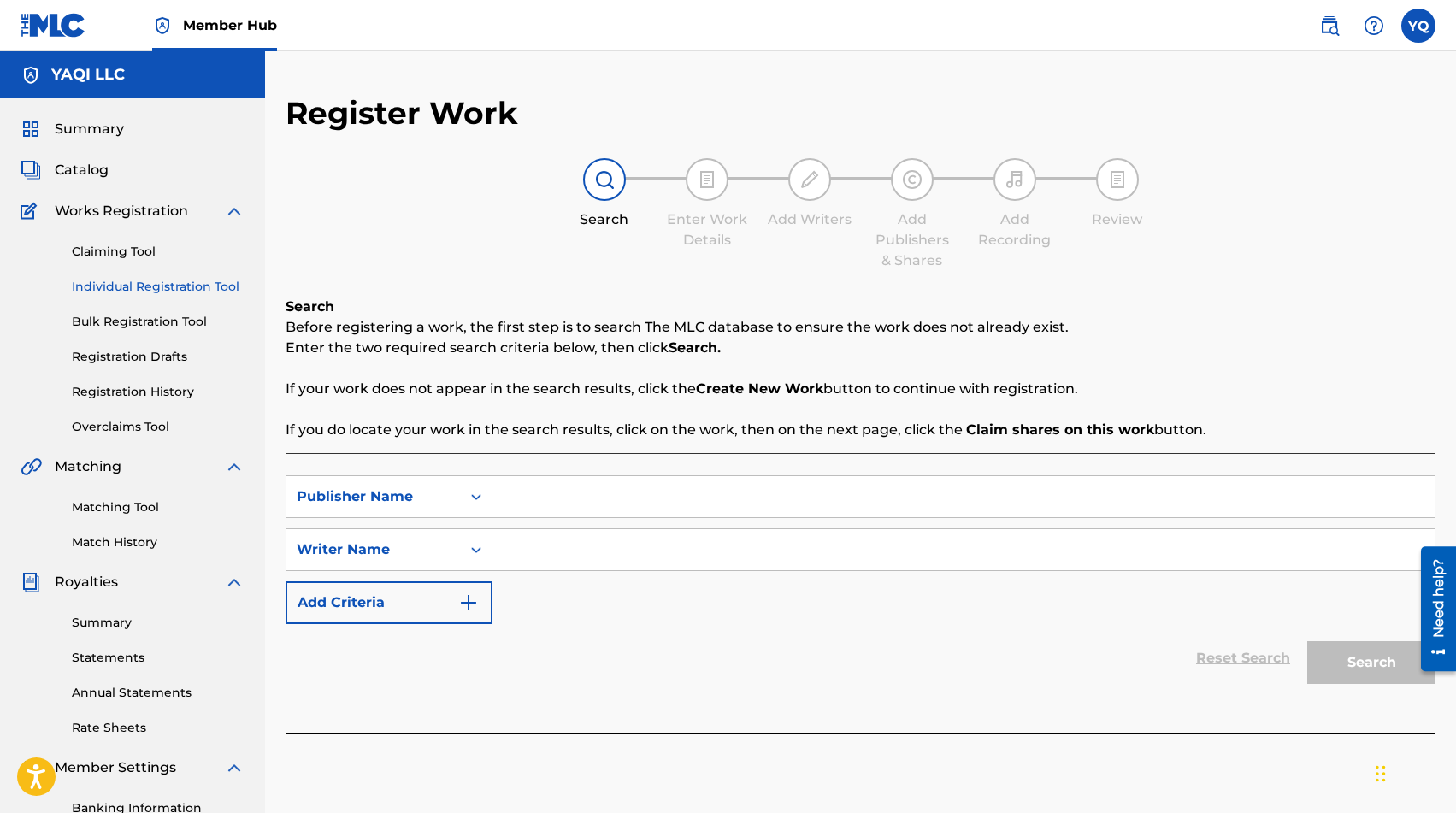
click at [585, 501] on input "Search Form" at bounding box center [964, 496] width 943 height 41
type input "YAQI LLC"
click at [549, 557] on input "Search Form" at bounding box center [964, 550] width 943 height 41
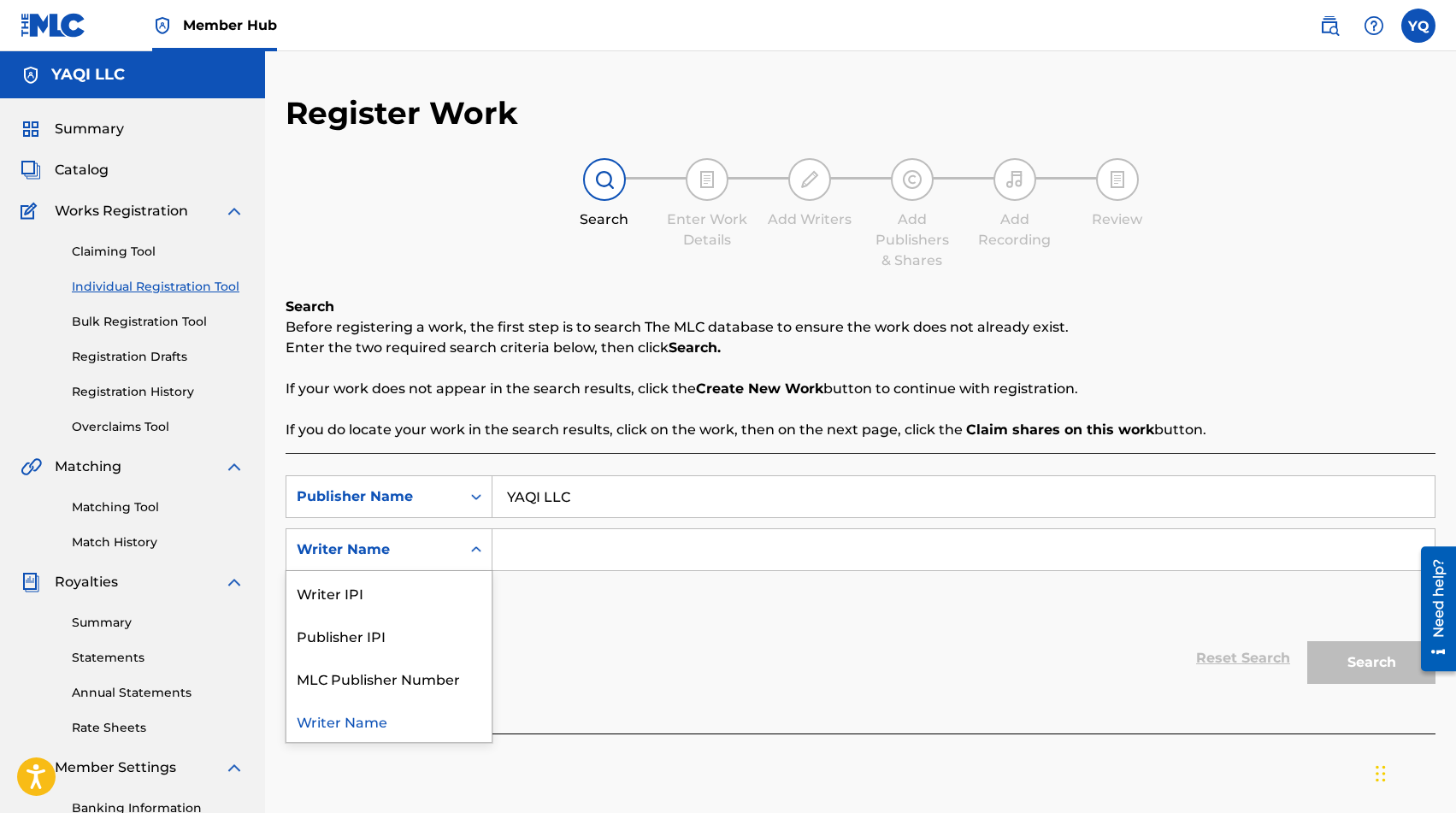
click at [450, 557] on div "Writer Name" at bounding box center [373, 550] width 174 height 33
click at [414, 640] on div "Publisher IPI" at bounding box center [388, 634] width 205 height 43
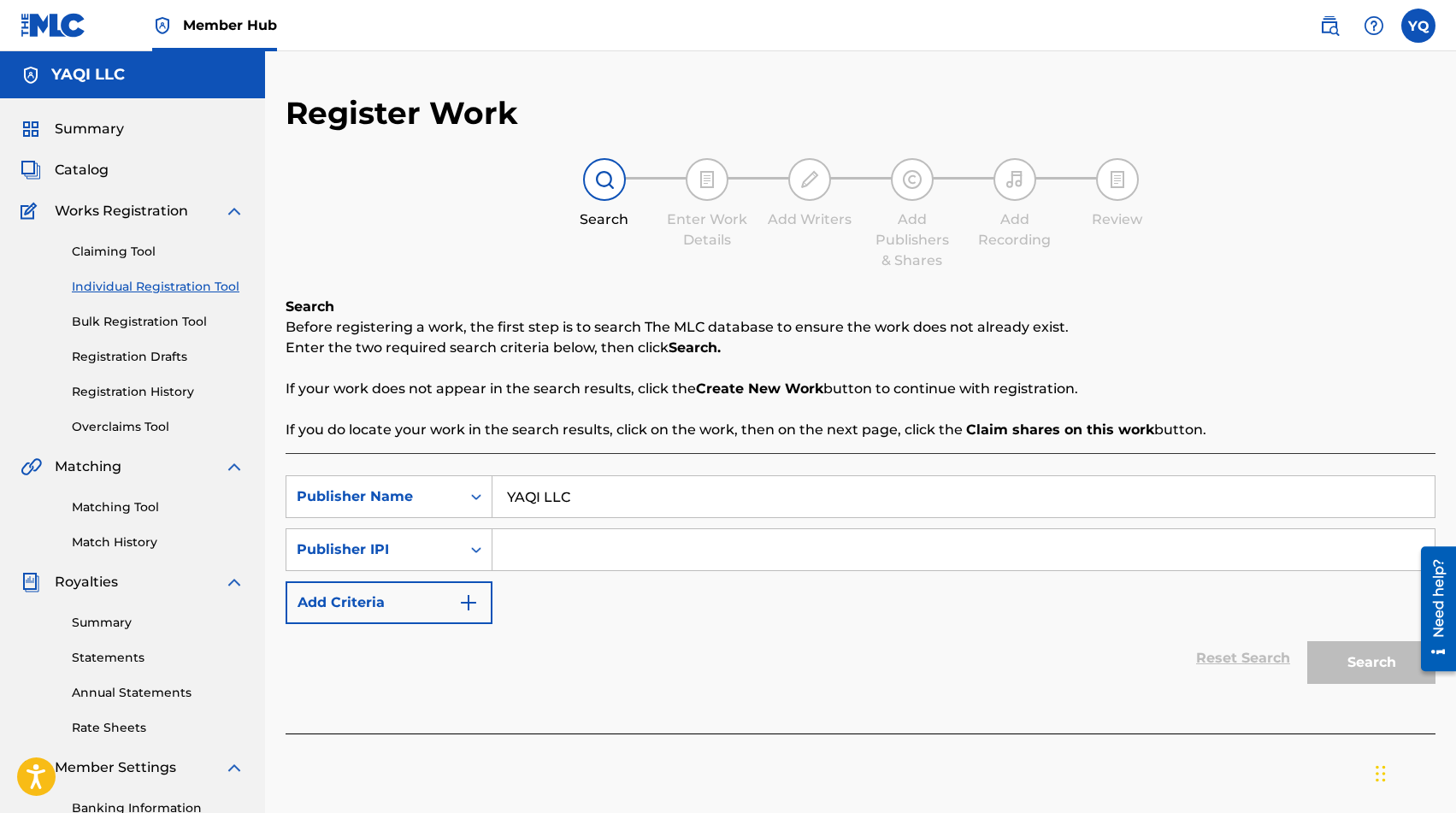
click at [573, 538] on input "Search Form" at bounding box center [964, 550] width 943 height 41
paste input "01309008875"
type input "01309008875"
click at [1369, 664] on button "Search" at bounding box center [1371, 662] width 129 height 43
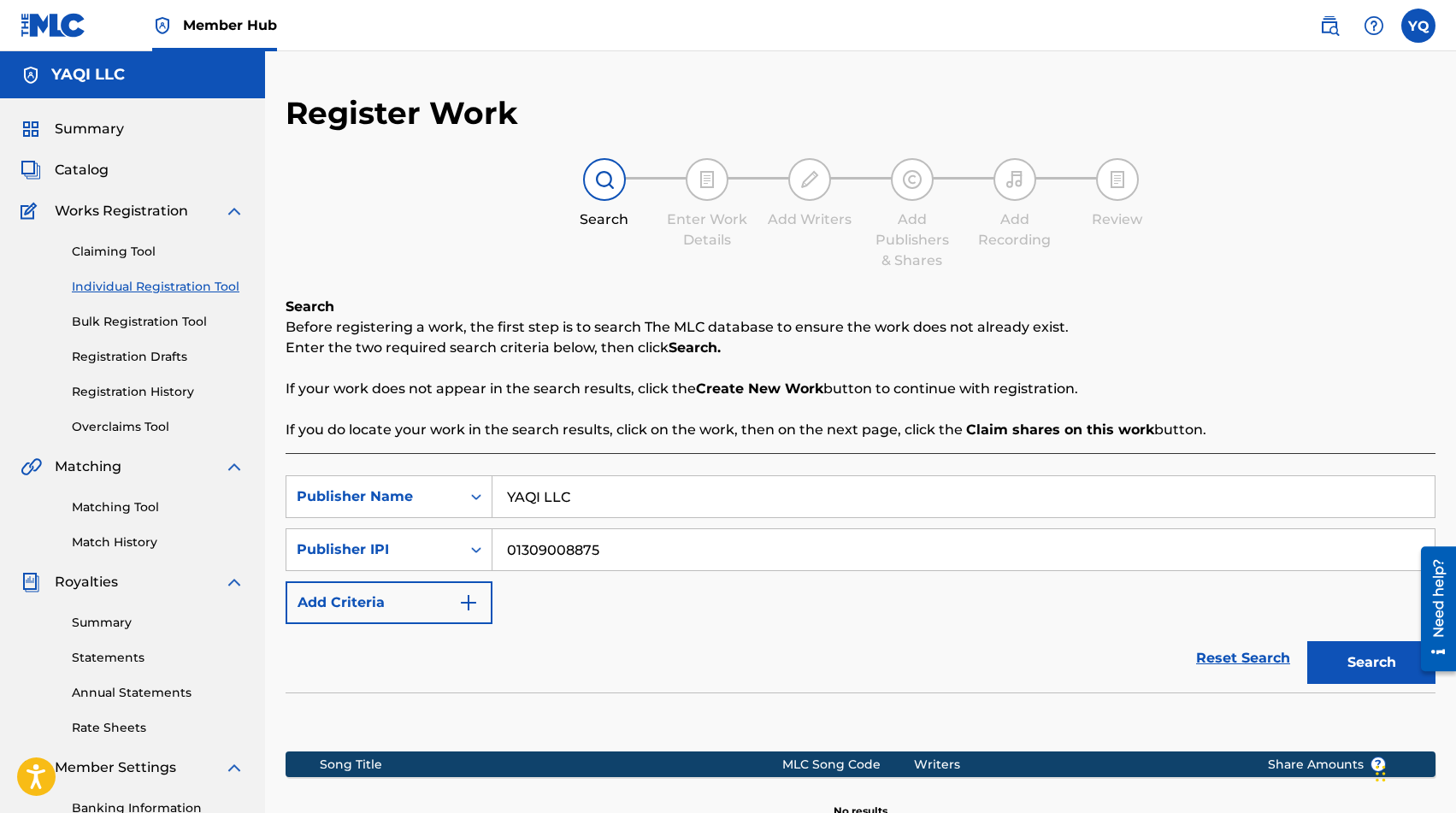
scroll to position [247, 0]
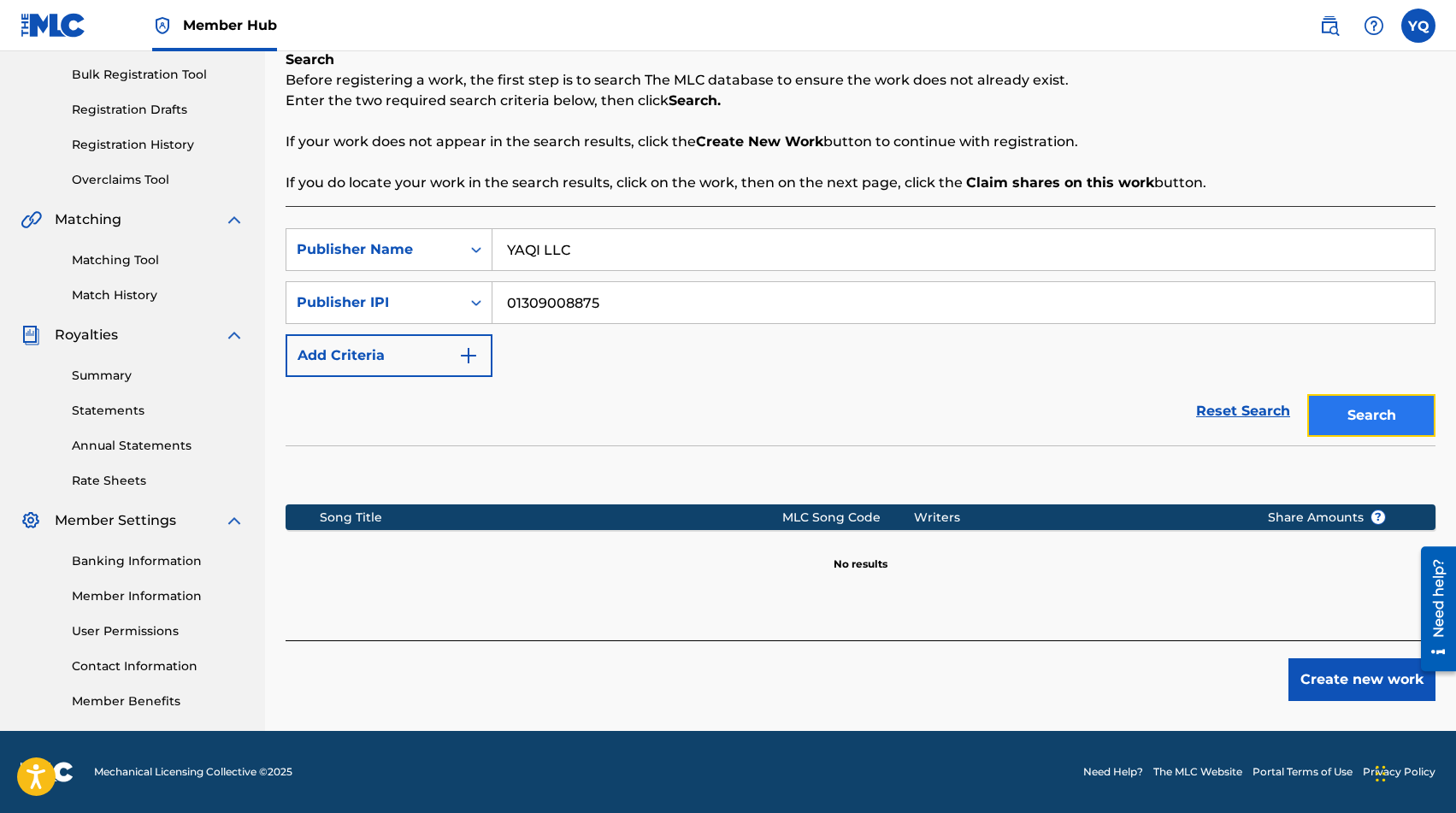
click at [1369, 423] on button "Search" at bounding box center [1371, 415] width 129 height 43
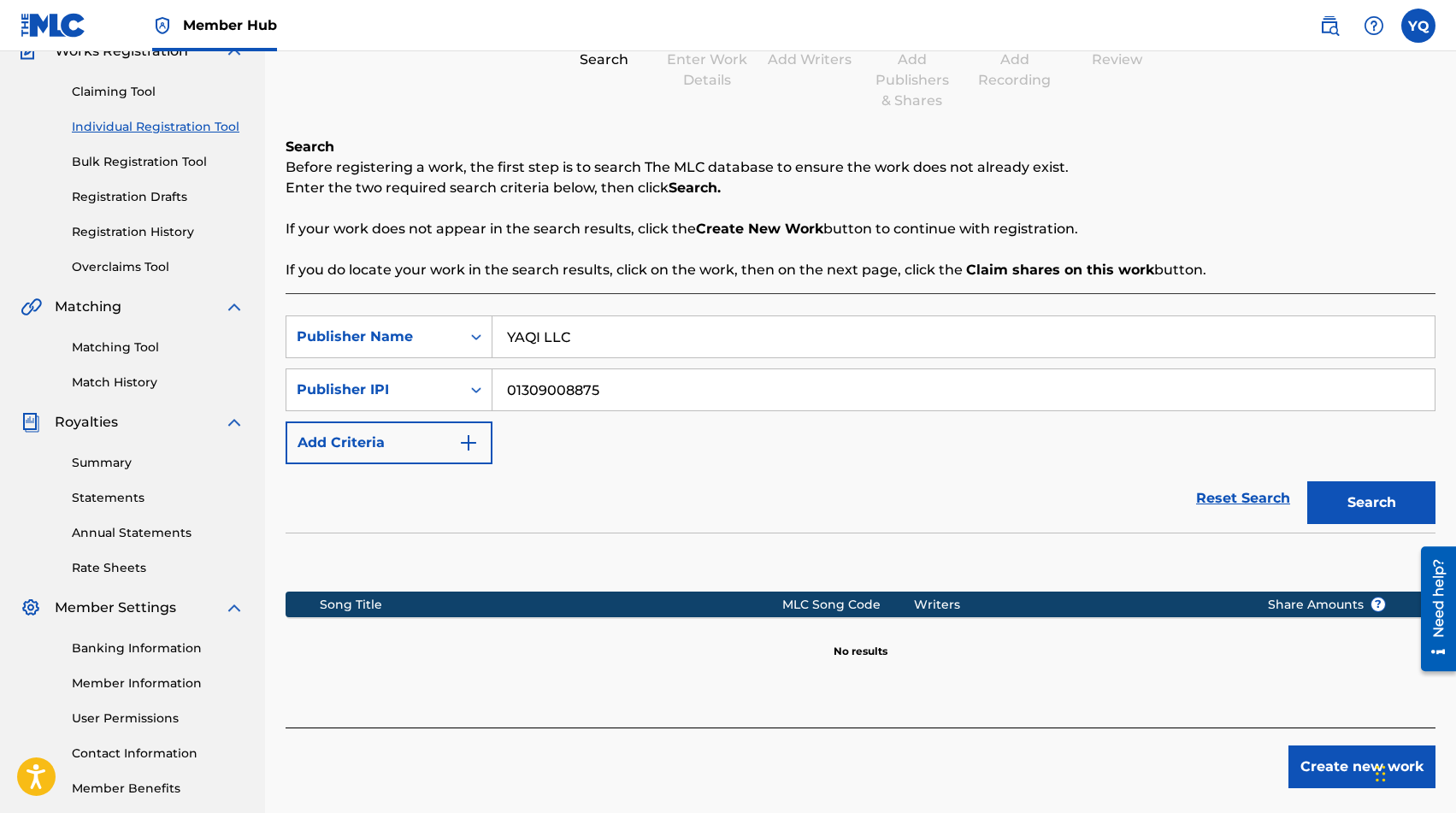
scroll to position [0, 0]
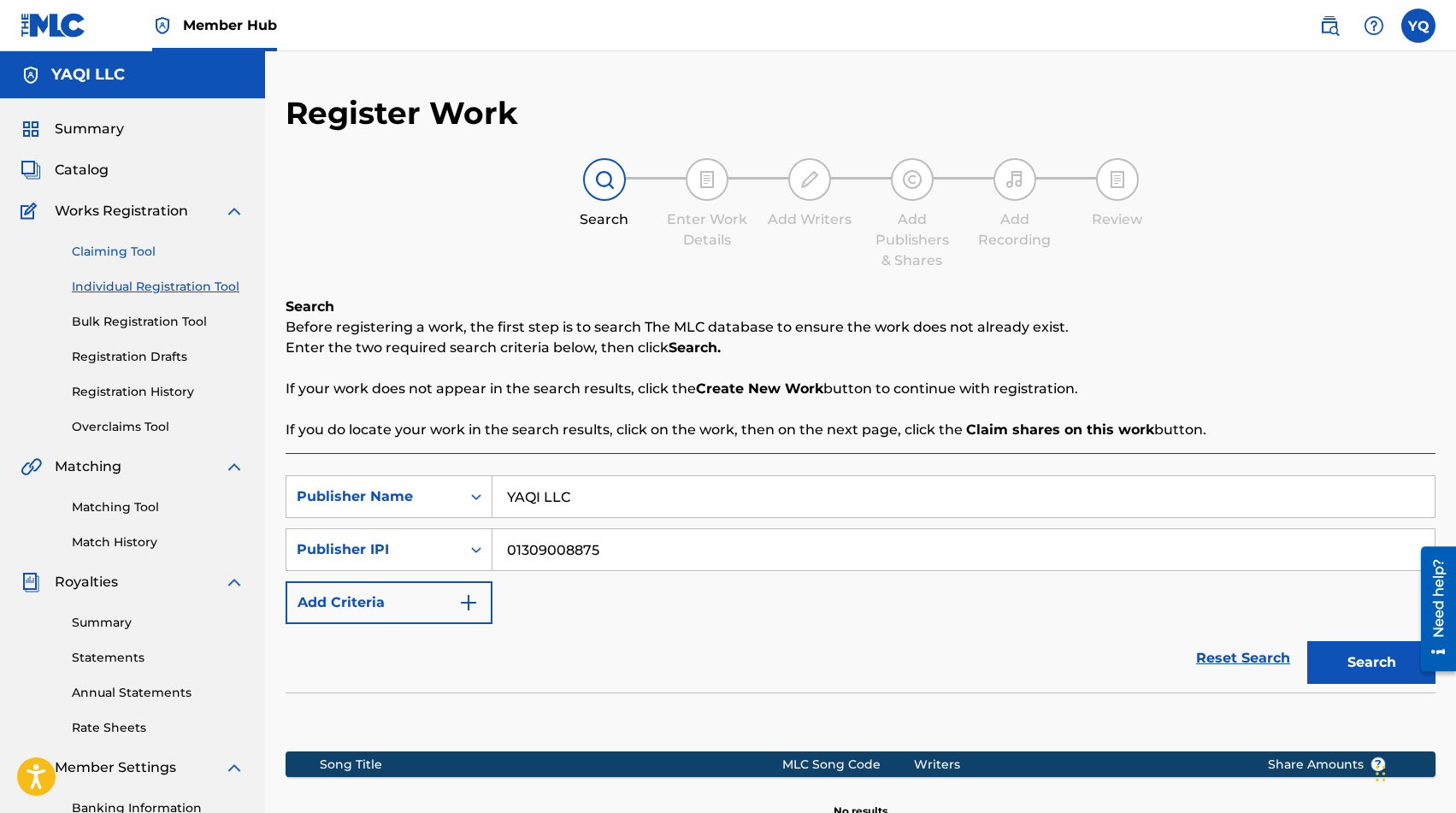
click at [116, 254] on link "Claiming Tool" at bounding box center [158, 252] width 172 height 18
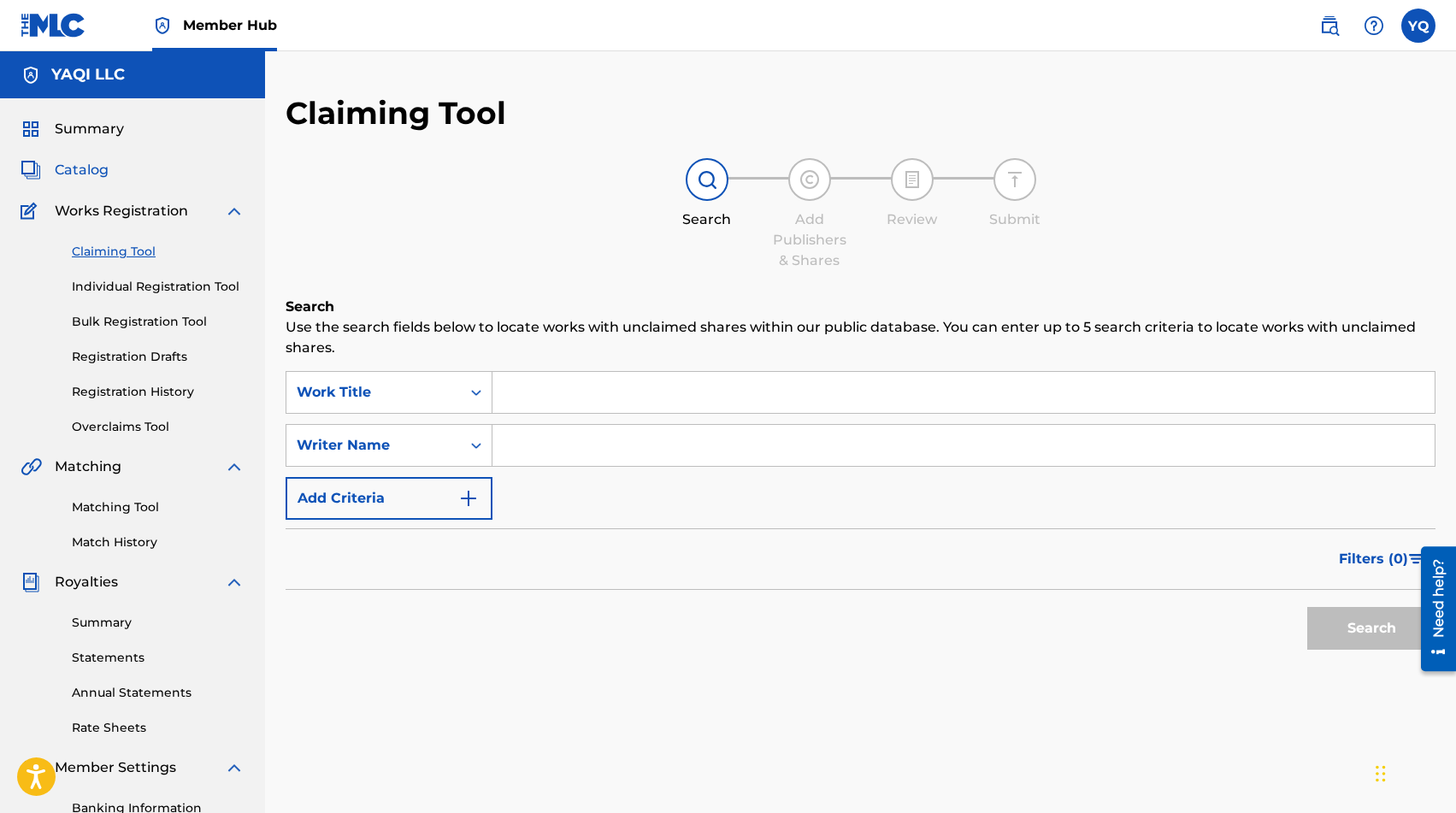
click at [88, 171] on span "Catalog" at bounding box center [81, 170] width 54 height 21
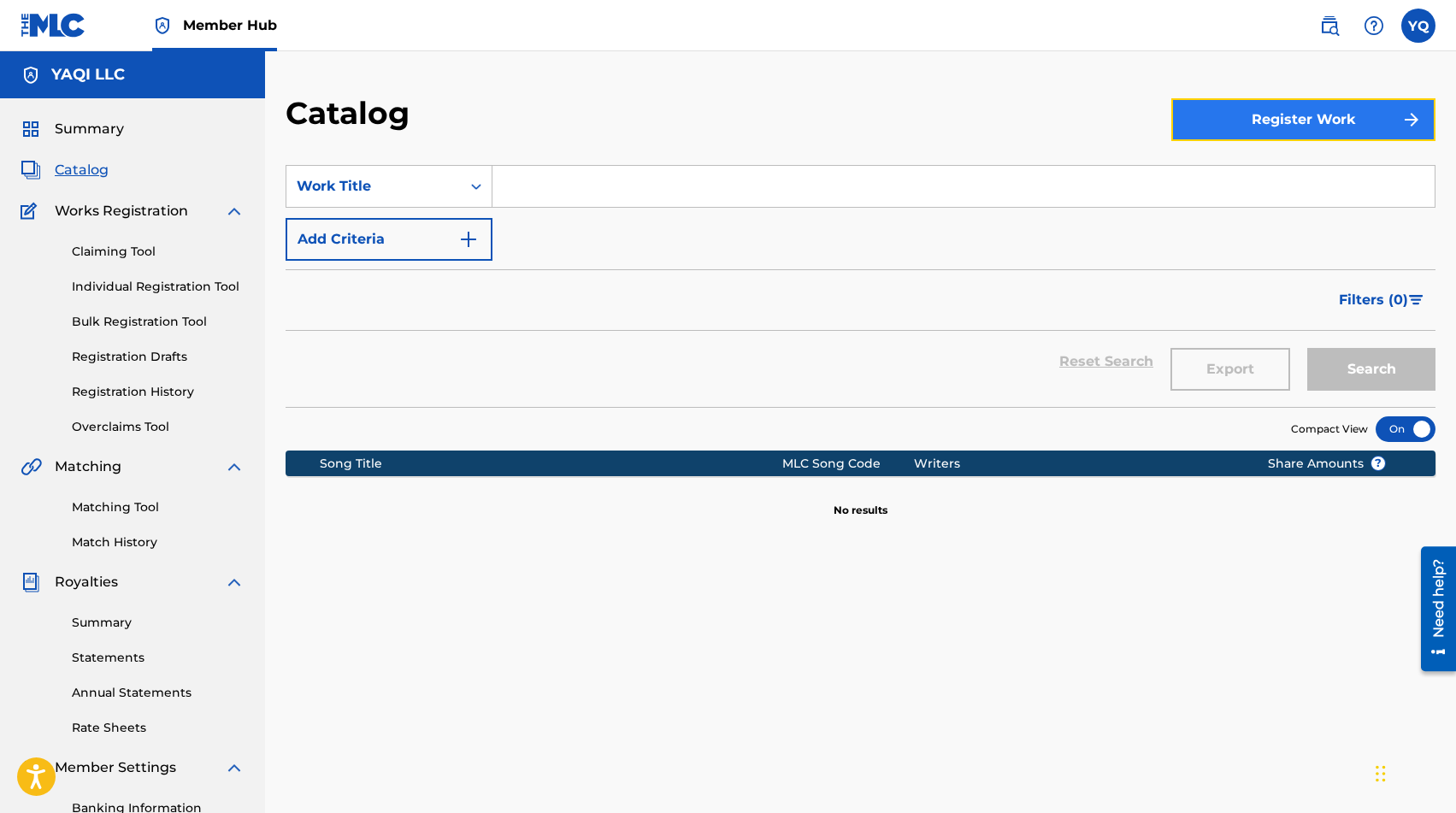
click at [1197, 113] on button "Register Work" at bounding box center [1304, 119] width 264 height 43
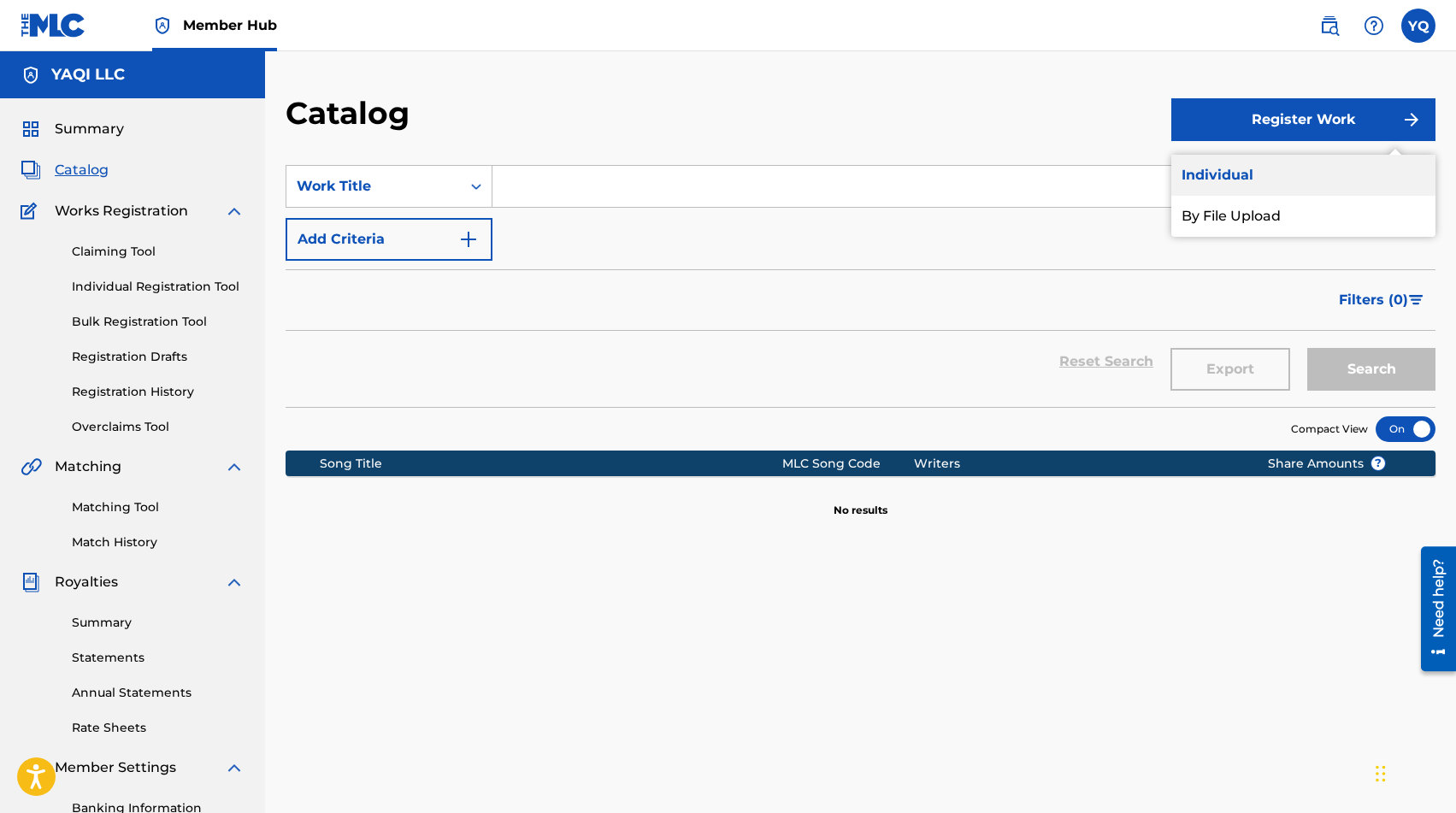
click at [1215, 170] on link "Individual" at bounding box center [1304, 175] width 264 height 41
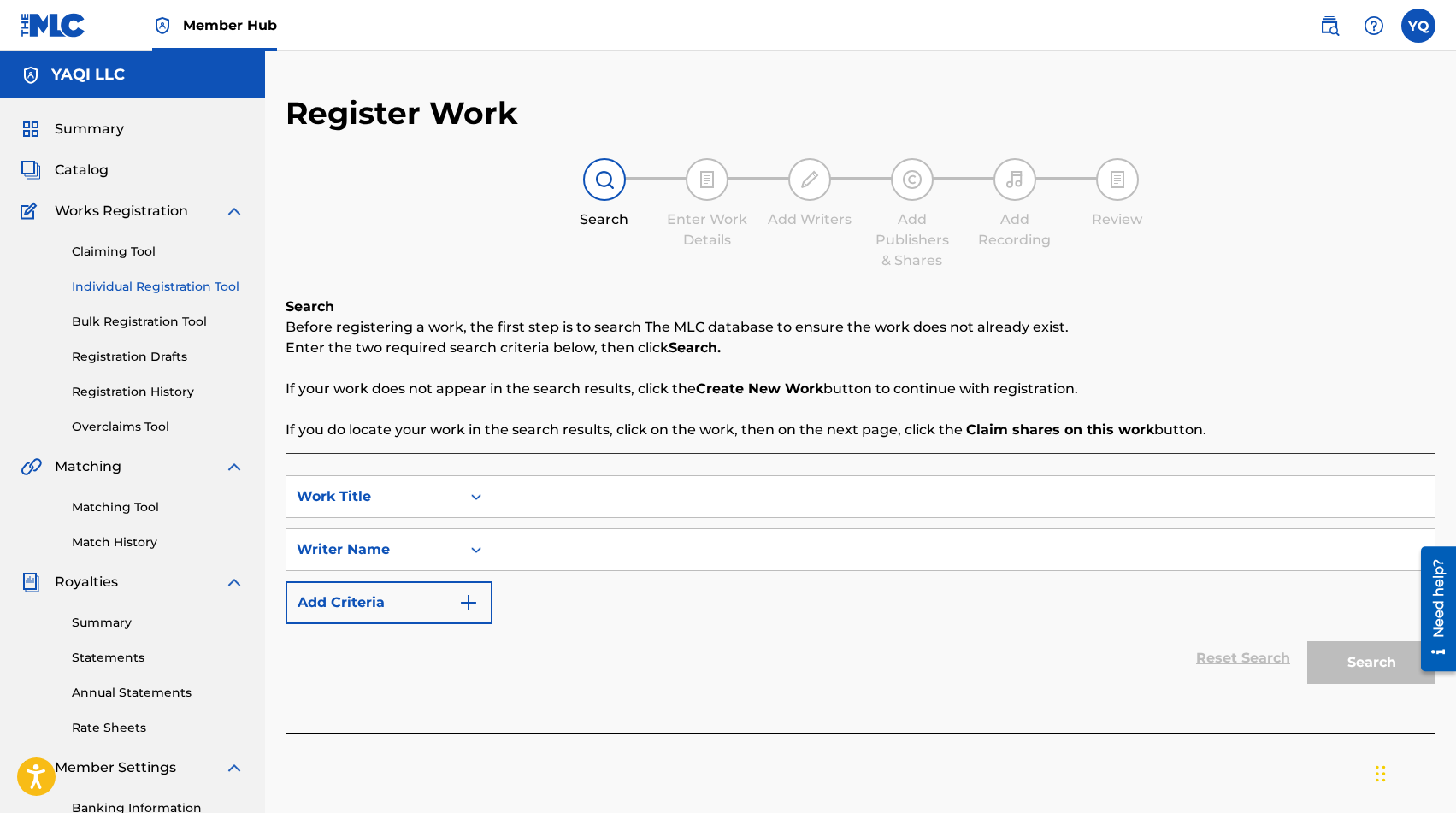
click at [584, 502] on input "Search Form" at bounding box center [964, 496] width 943 height 41
click at [421, 487] on div "Work Title" at bounding box center [373, 497] width 154 height 21
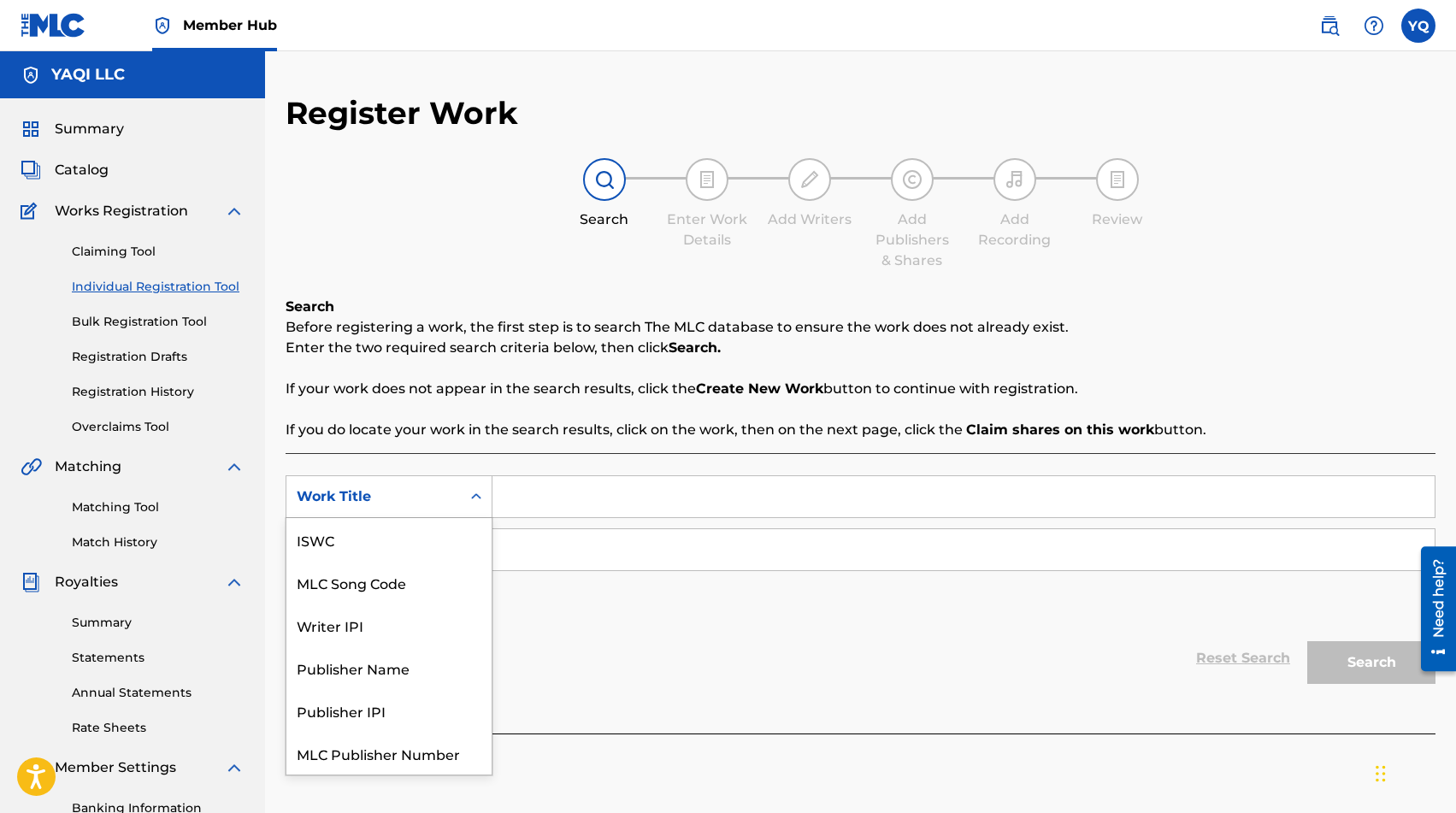
scroll to position [43, 0]
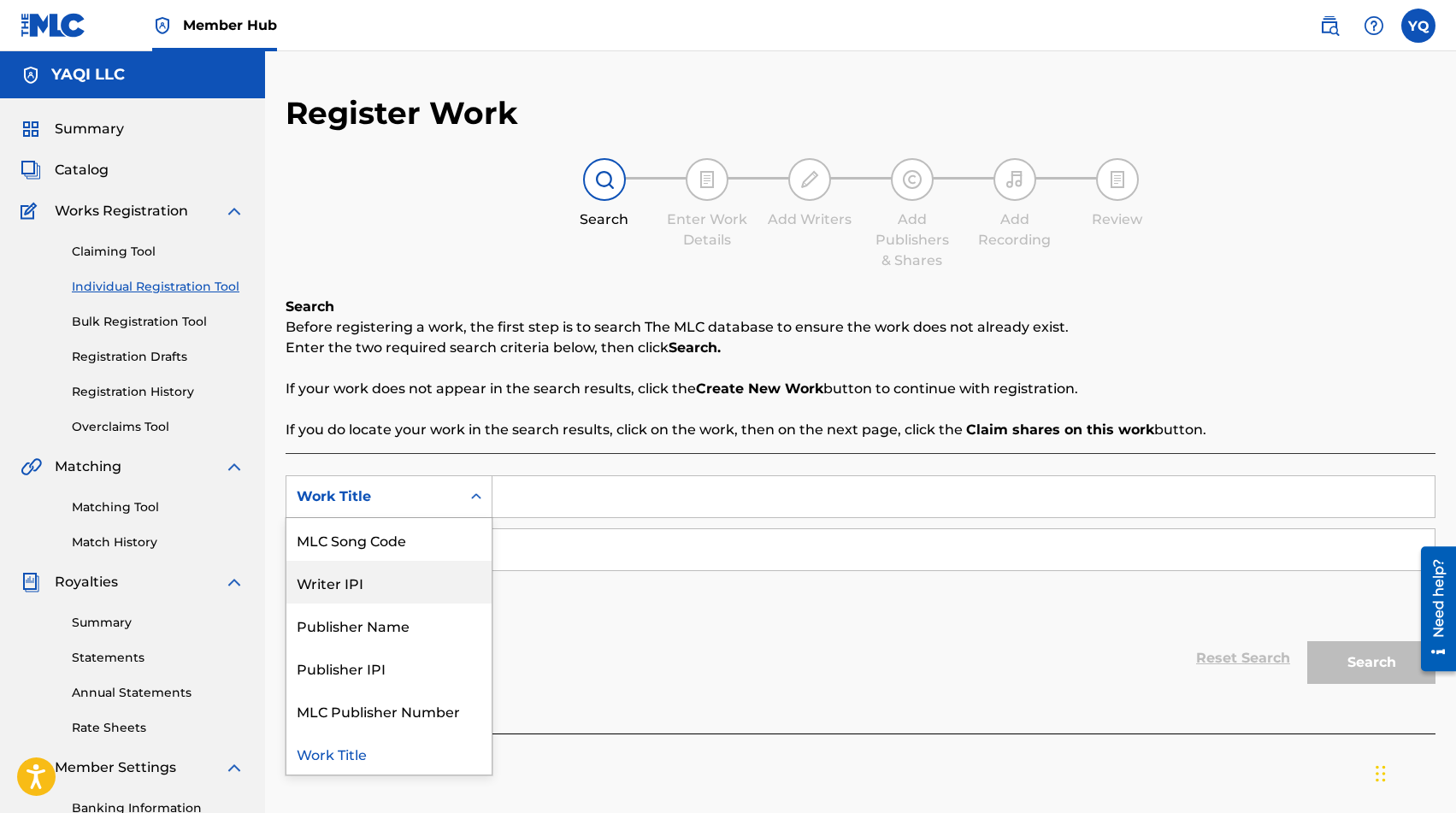
click at [377, 581] on div "Writer IPI" at bounding box center [388, 581] width 205 height 43
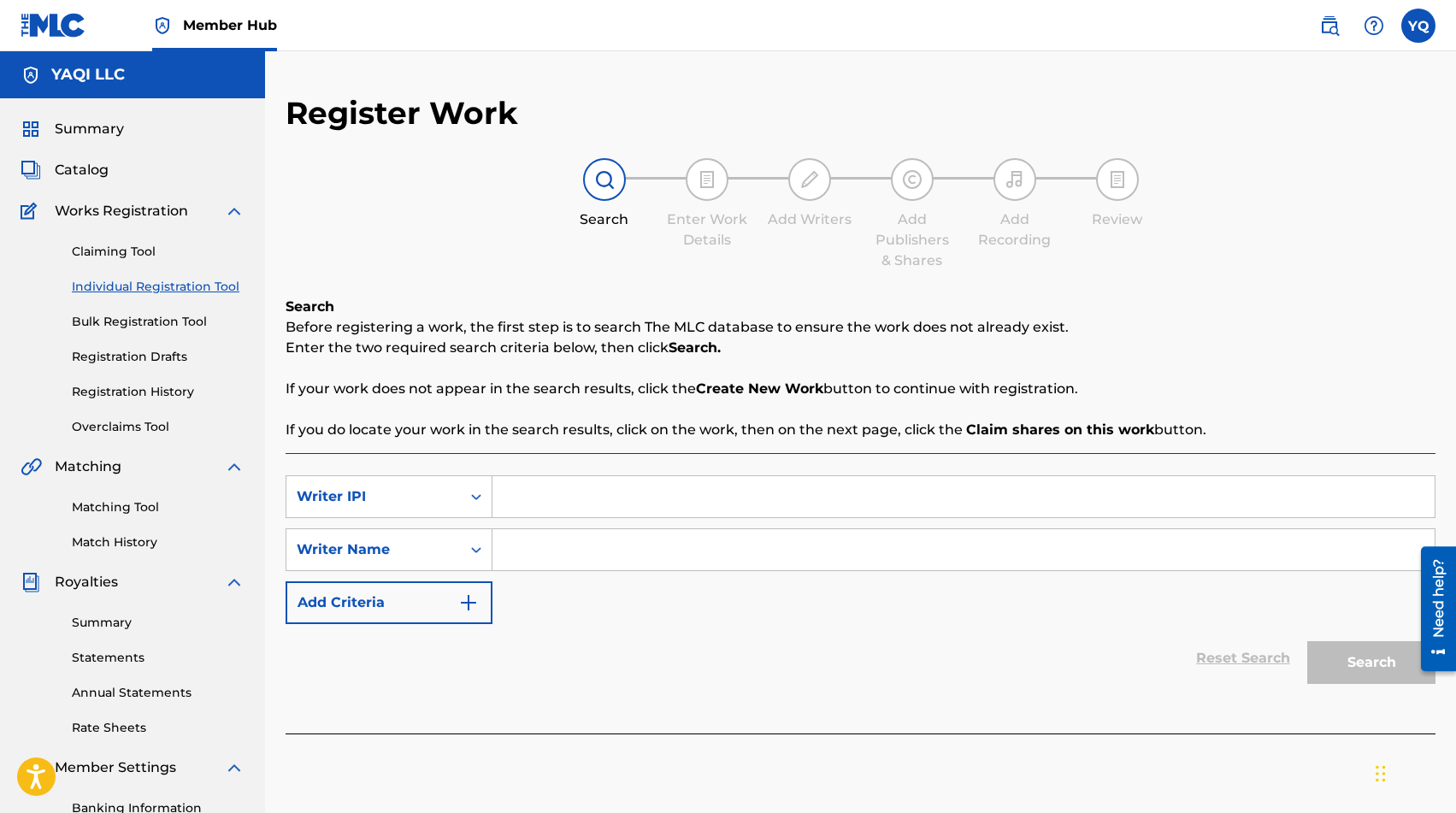
click at [598, 492] on input "Search Form" at bounding box center [964, 496] width 943 height 41
paste input "01163428759"
type input "01163428759"
click at [404, 544] on div "Writer Name" at bounding box center [373, 550] width 154 height 21
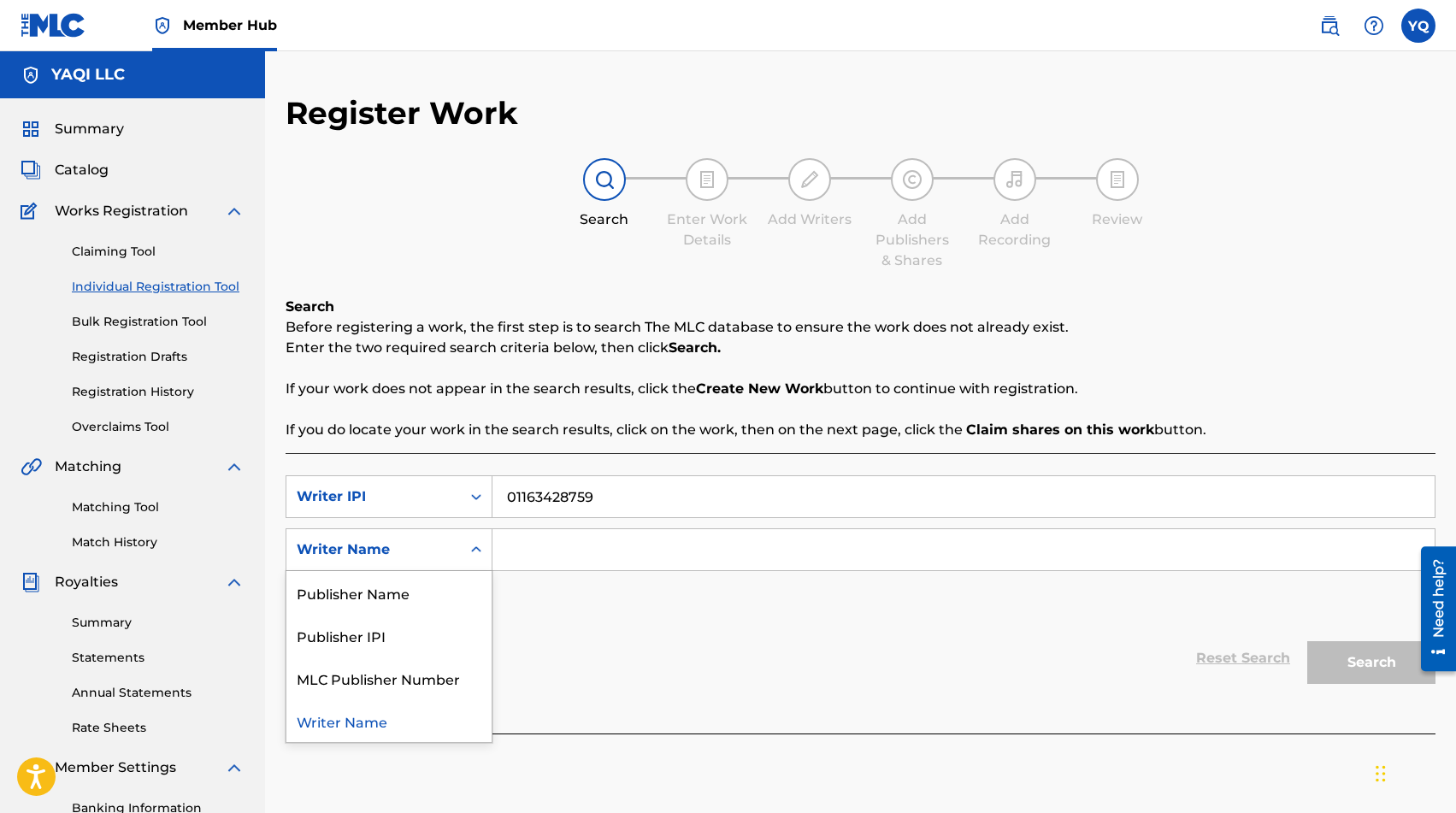
click at [575, 536] on input "Search Form" at bounding box center [964, 550] width 943 height 41
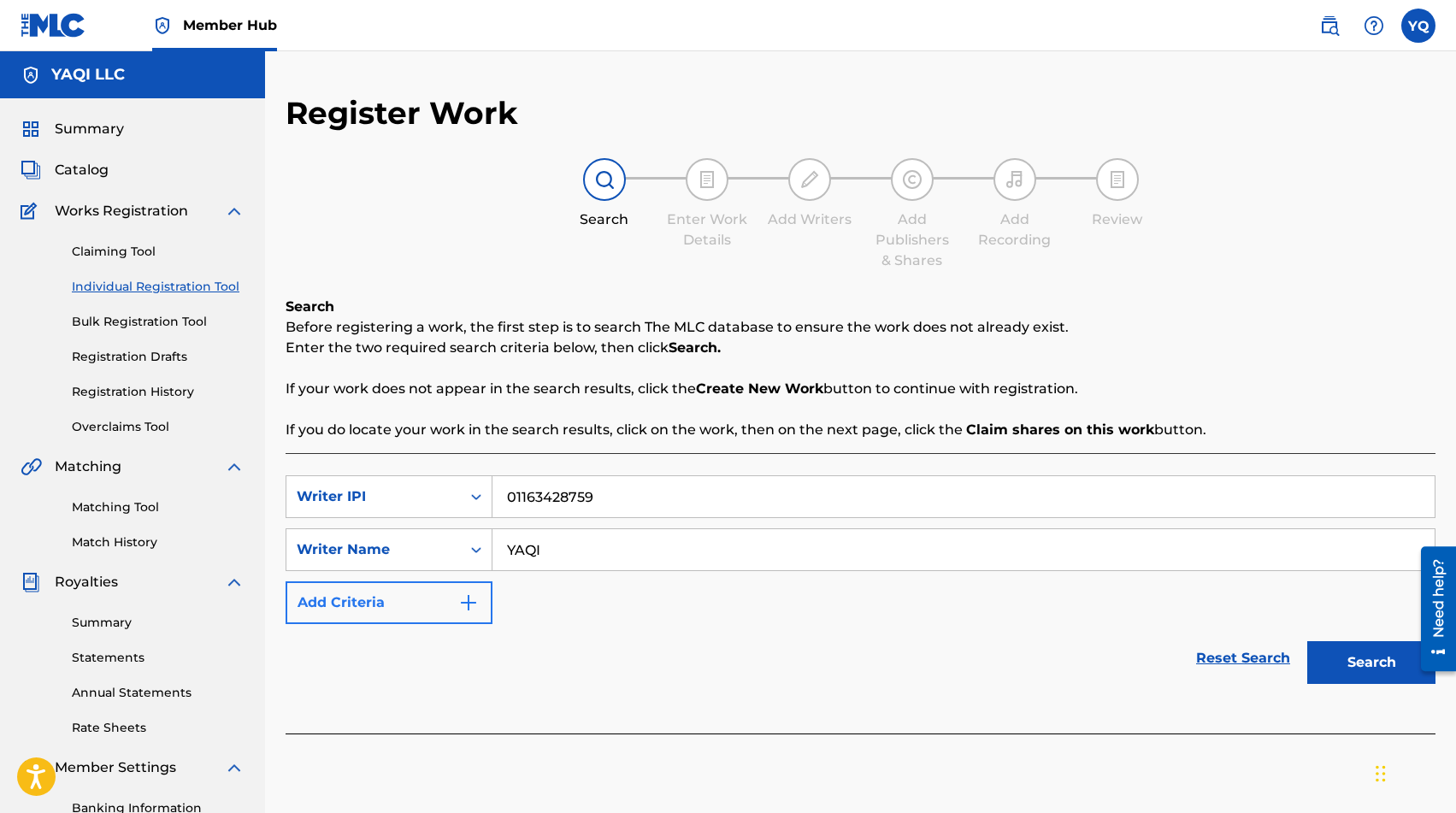
type input "YAQI"
click at [460, 596] on img "Search Form" at bounding box center [469, 602] width 21 height 21
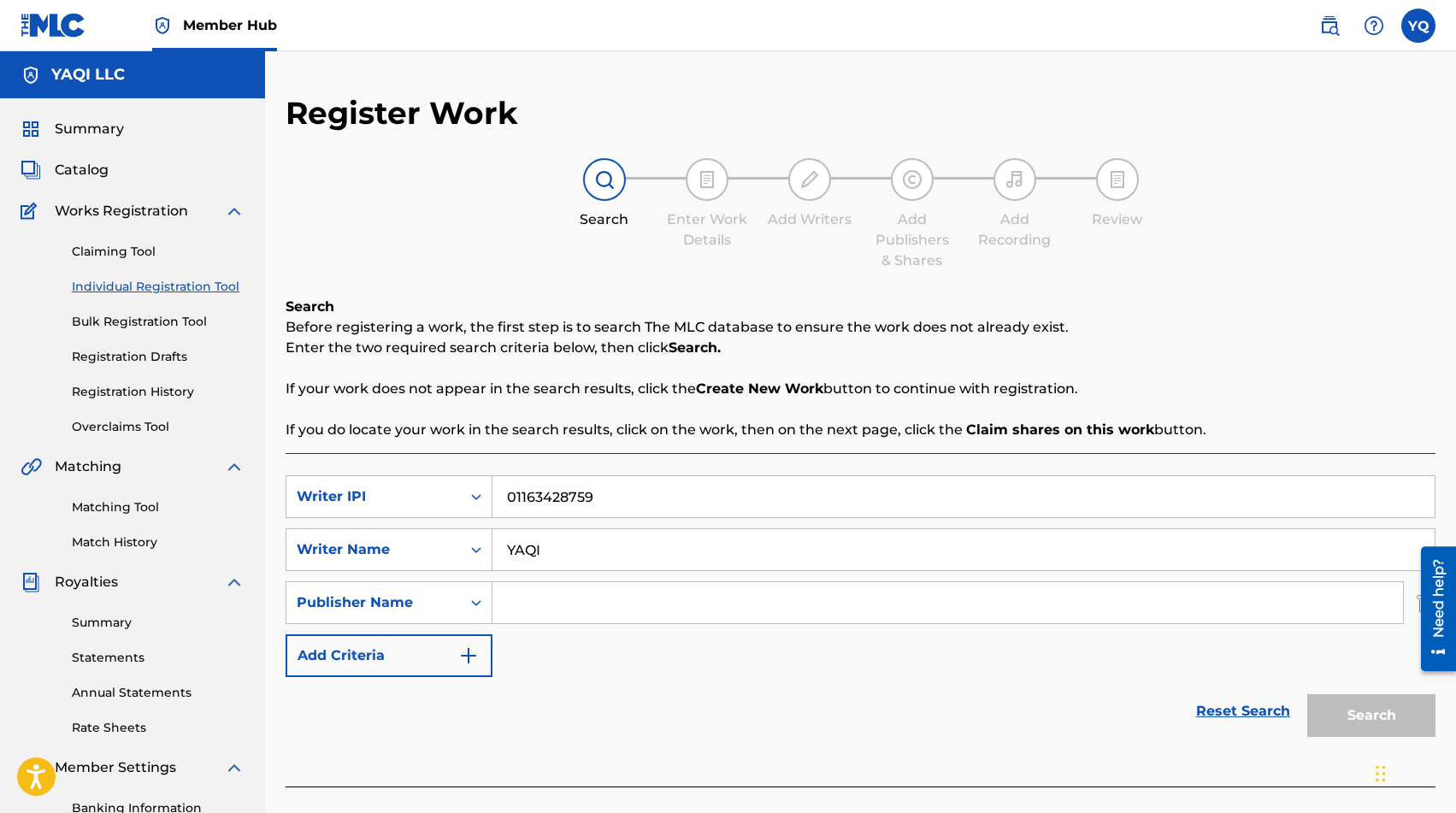
click at [564, 605] on input "Search Form" at bounding box center [947, 602] width 911 height 41
type input "YAQI LLC"
click at [1386, 714] on button "Search" at bounding box center [1371, 715] width 129 height 43
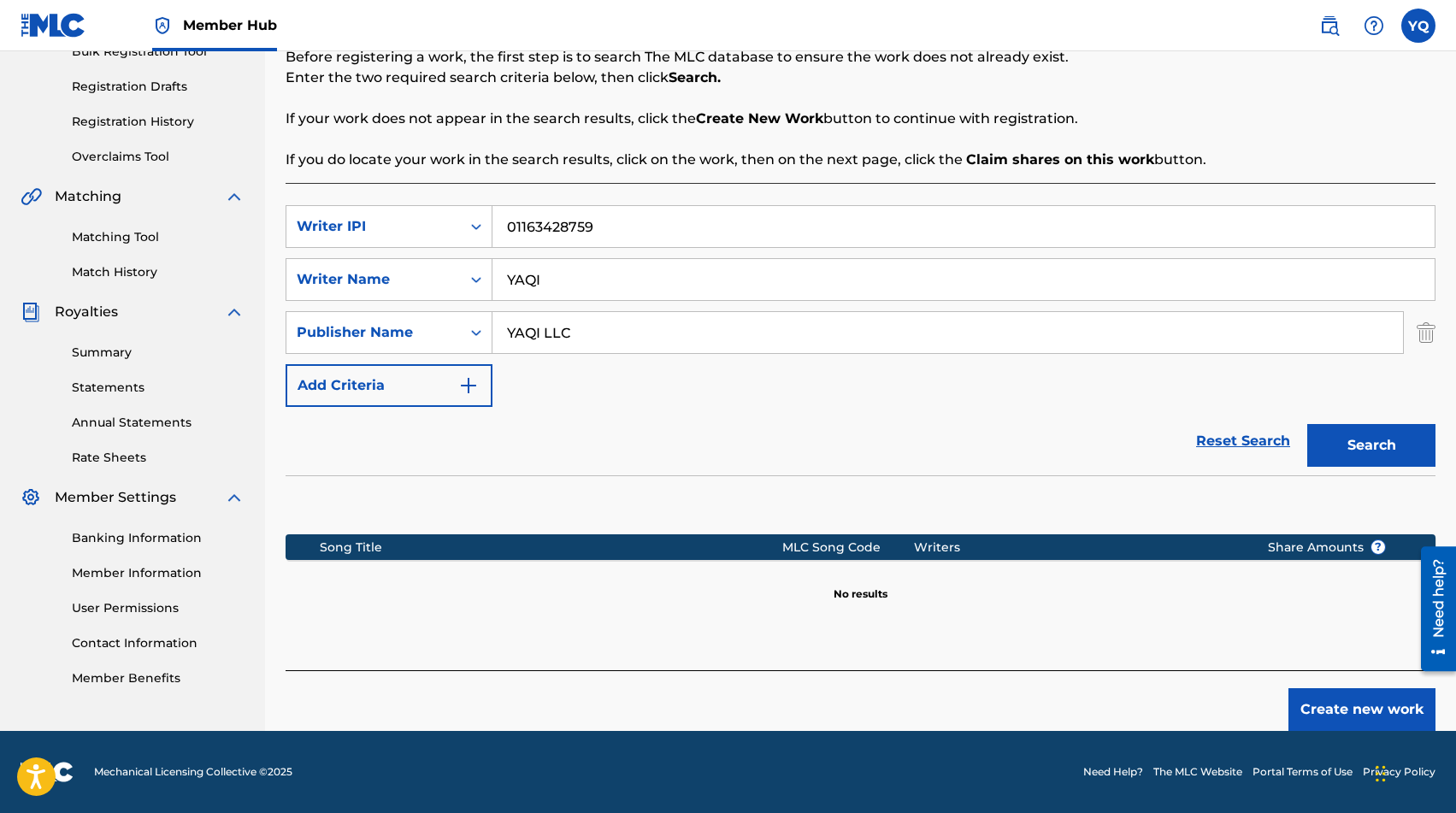
scroll to position [0, 0]
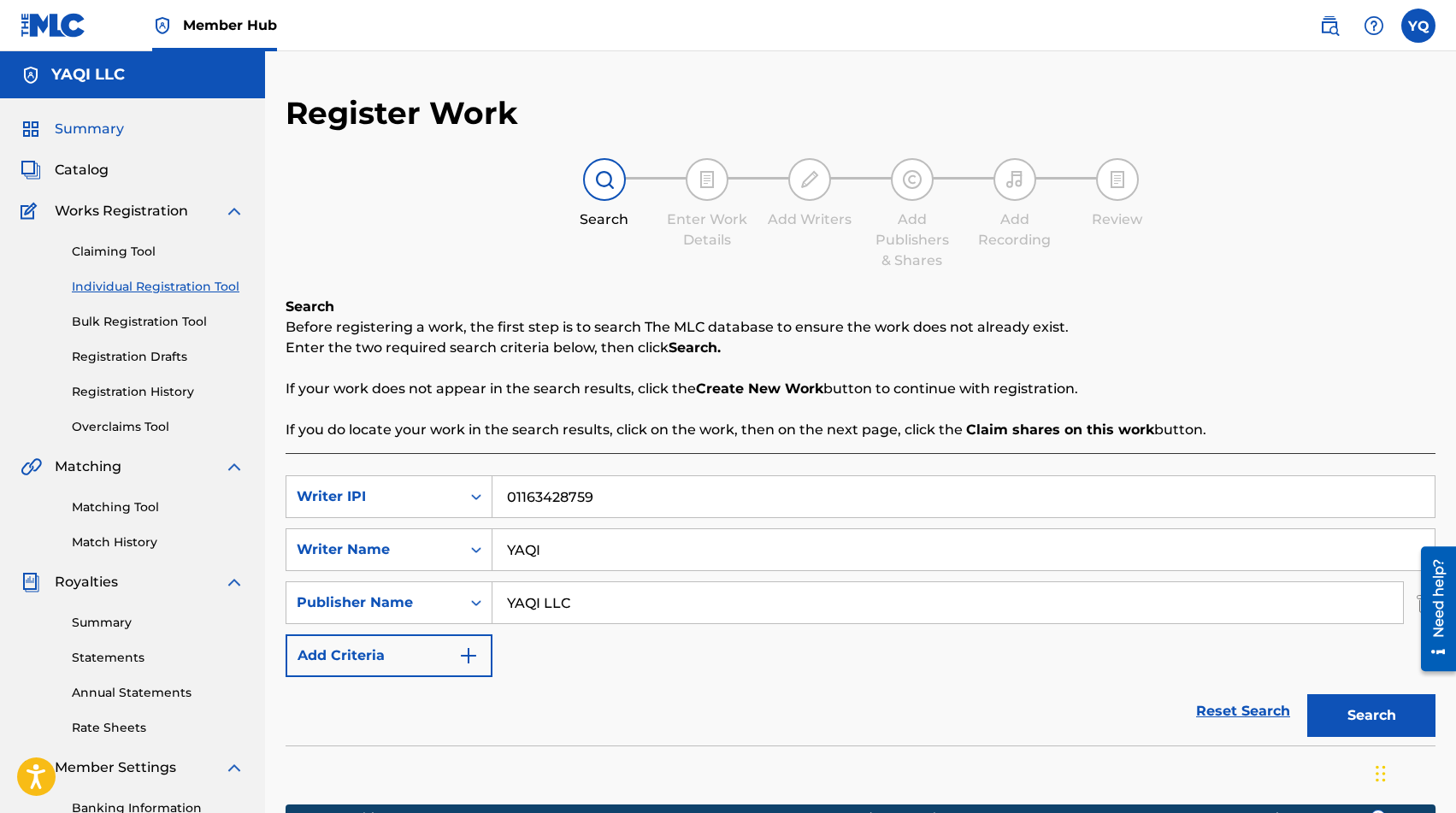
click at [106, 129] on span "Summary" at bounding box center [89, 129] width 69 height 21
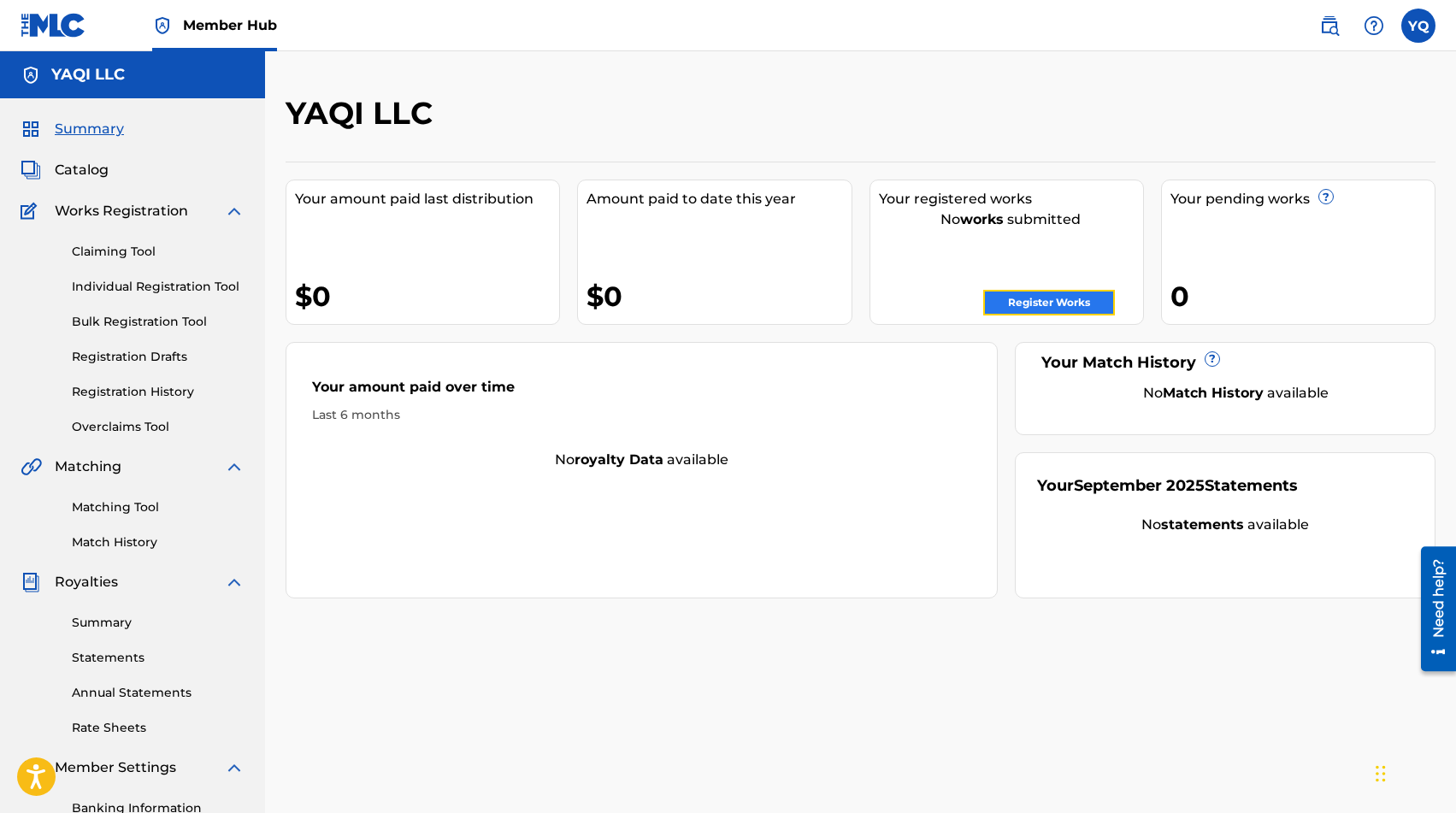
click at [1004, 299] on link "Register Works" at bounding box center [1049, 303] width 131 height 26
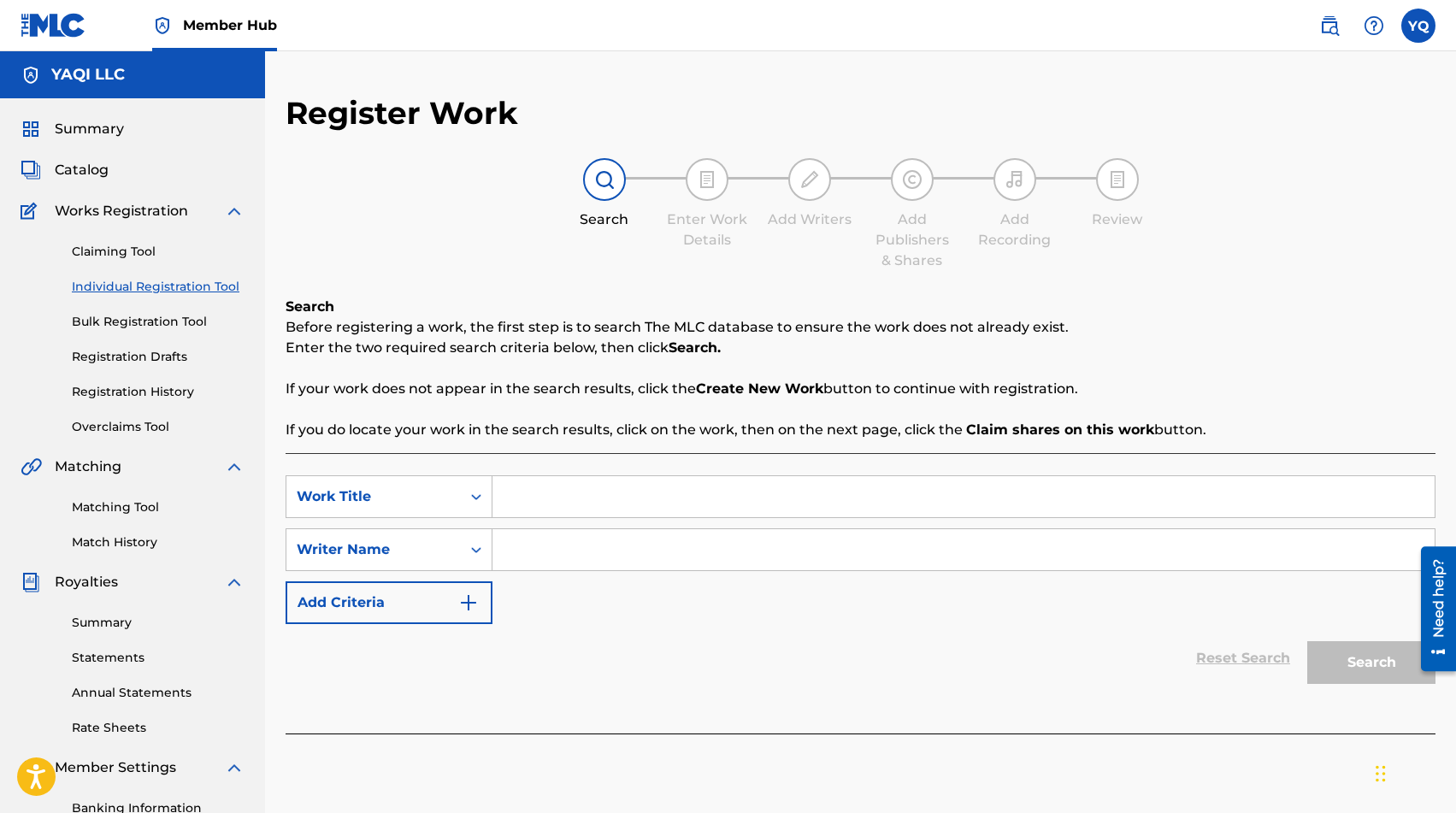
click at [584, 493] on input "Search Form" at bounding box center [964, 496] width 943 height 41
type input "Origami"
click at [536, 546] on input "Search Form" at bounding box center [964, 550] width 943 height 41
type input "[PERSON_NAME]"
click at [1331, 663] on button "Search" at bounding box center [1371, 662] width 129 height 43
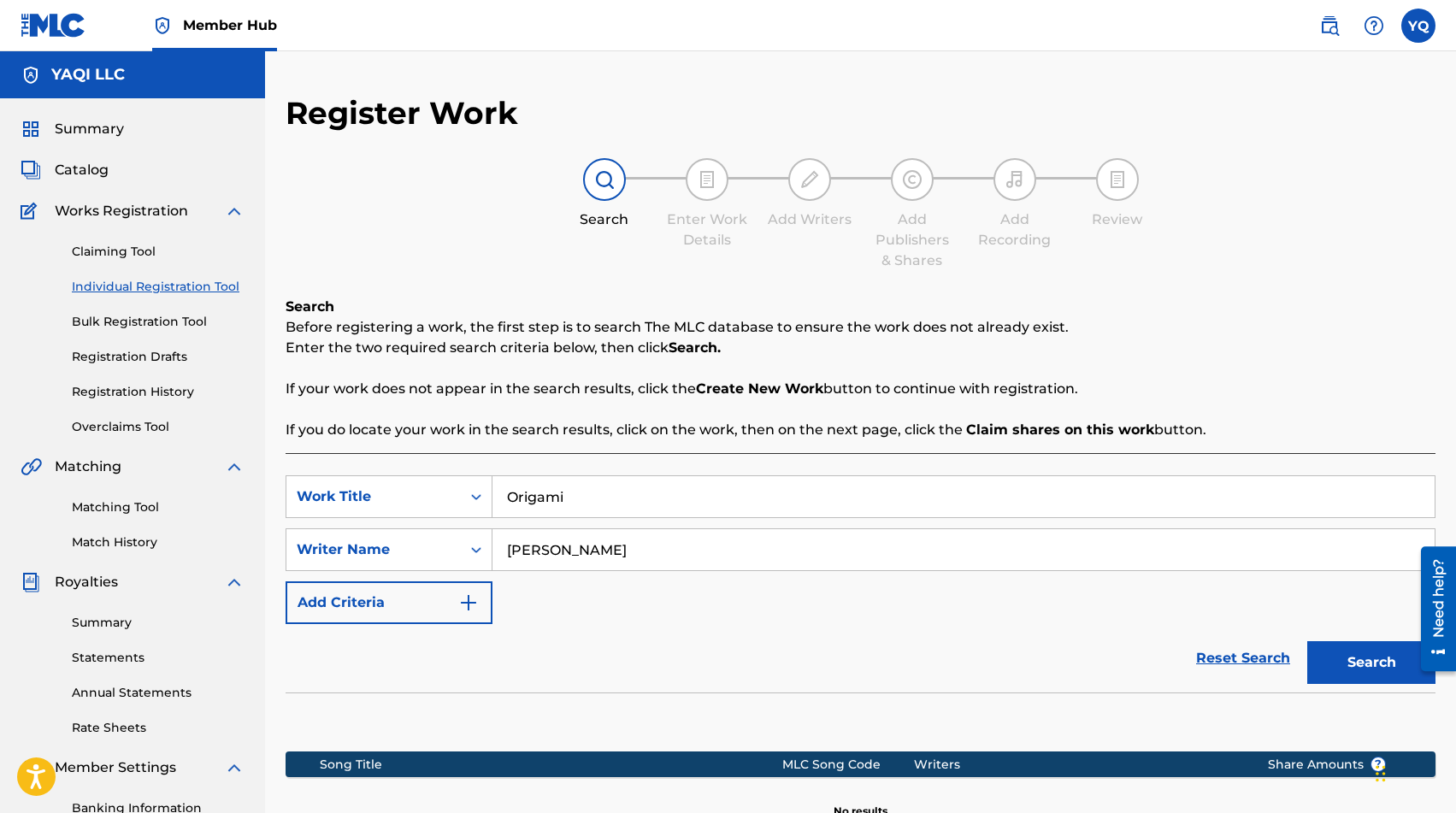
scroll to position [247, 0]
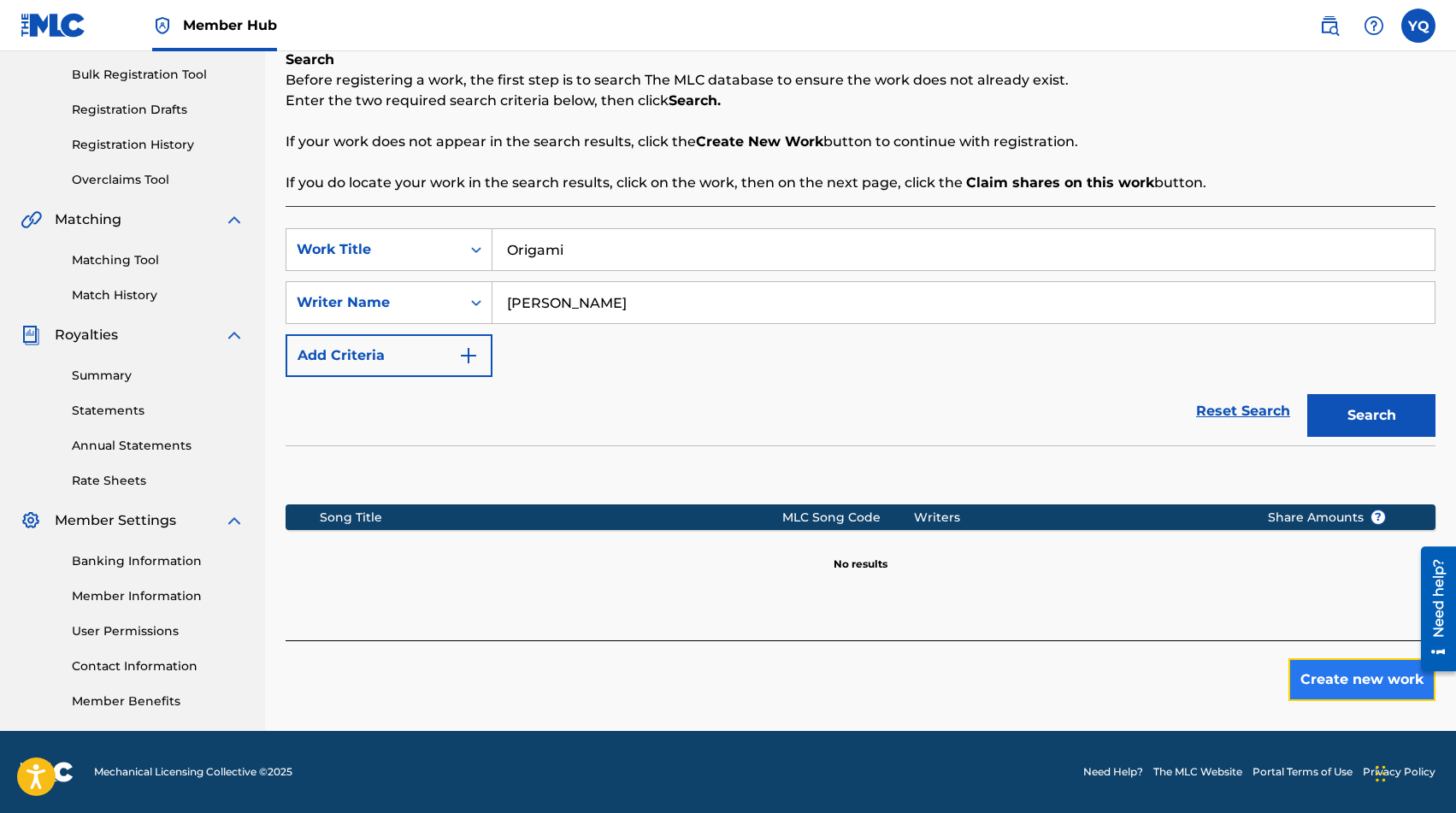
click at [1316, 681] on button "Create new work" at bounding box center [1361, 679] width 147 height 43
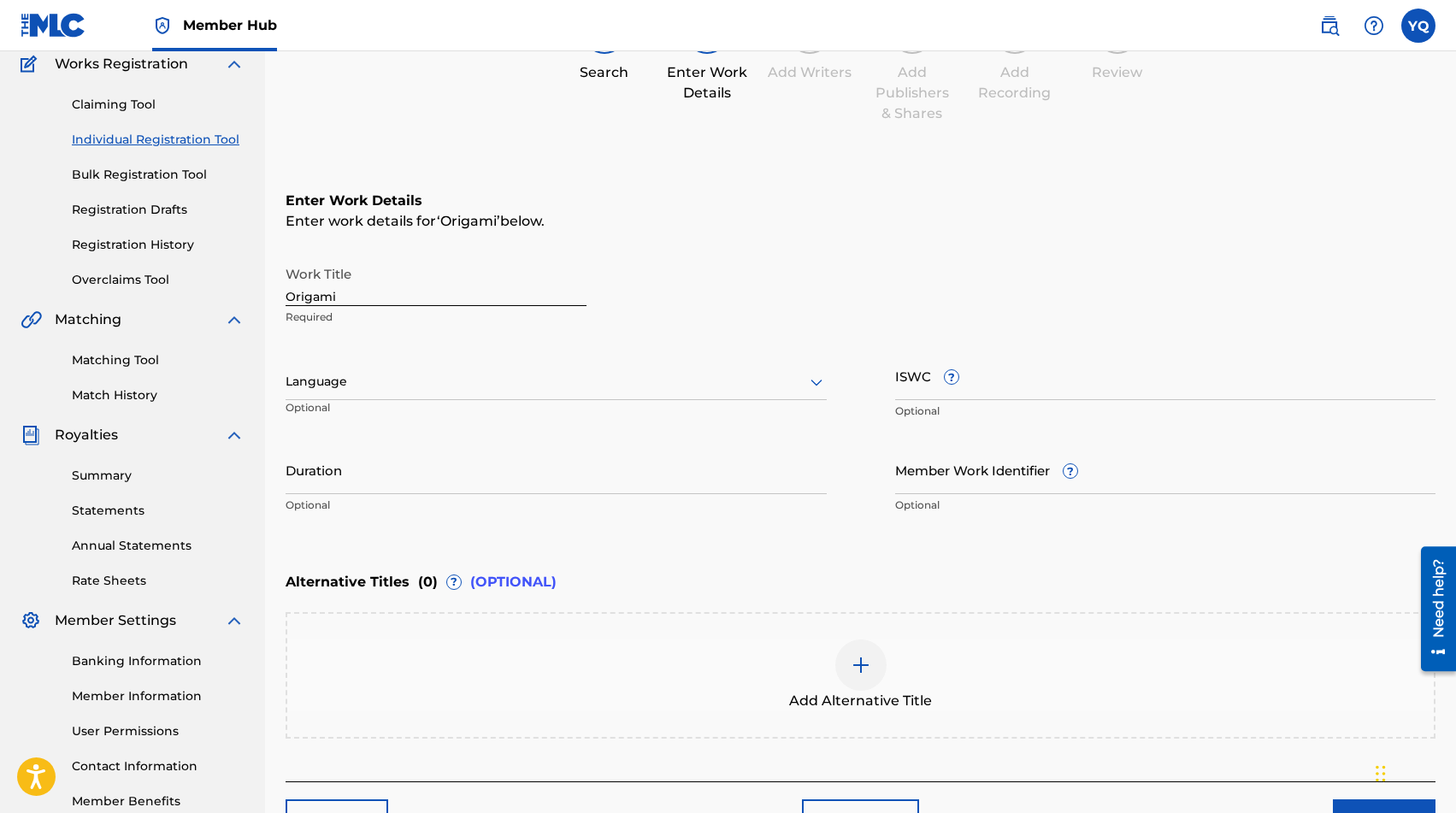
scroll to position [149, 0]
click at [435, 464] on input "Duration" at bounding box center [556, 468] width 542 height 48
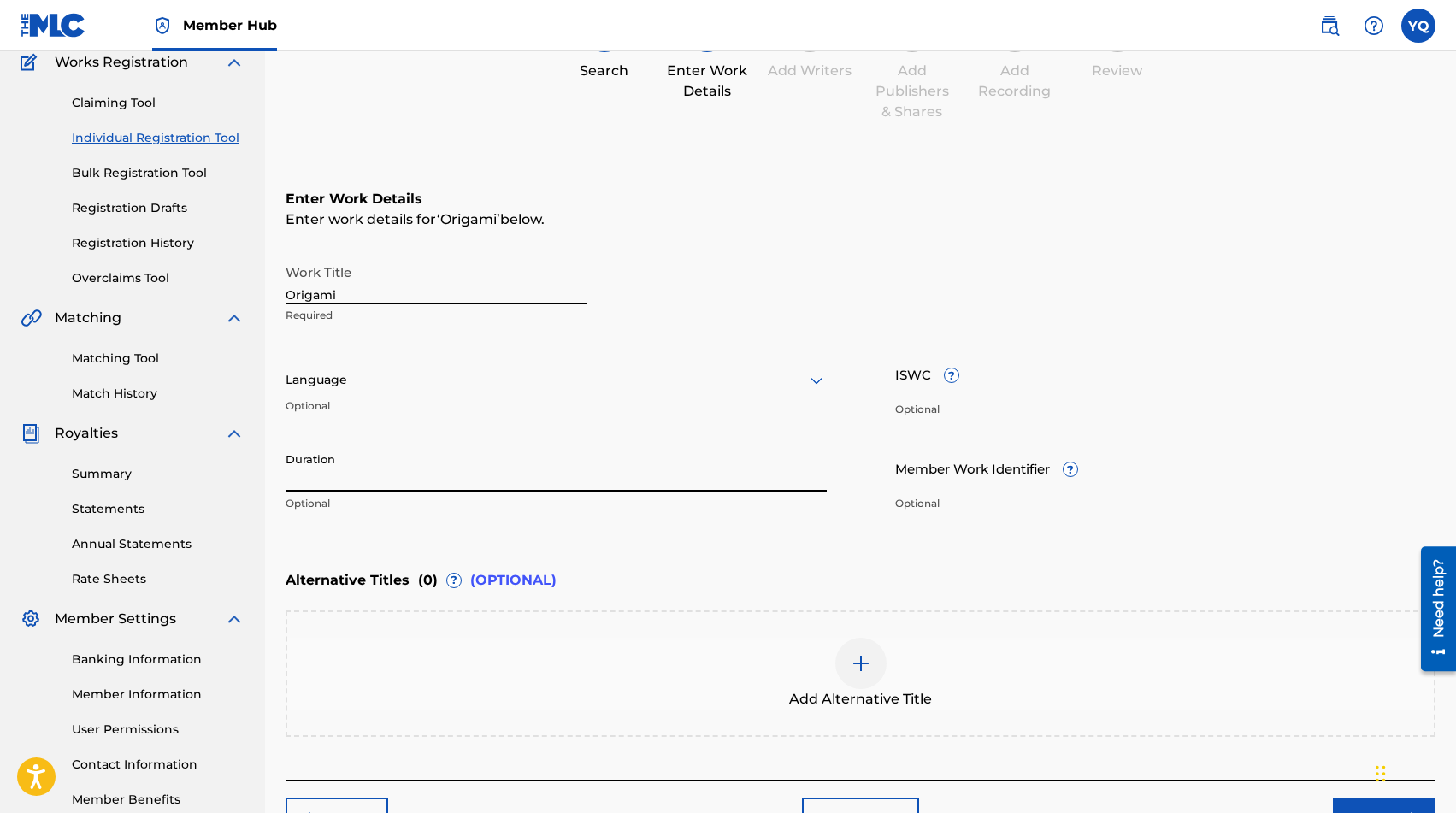
click at [1012, 475] on input "Member Work Identifier ?" at bounding box center [1166, 468] width 542 height 48
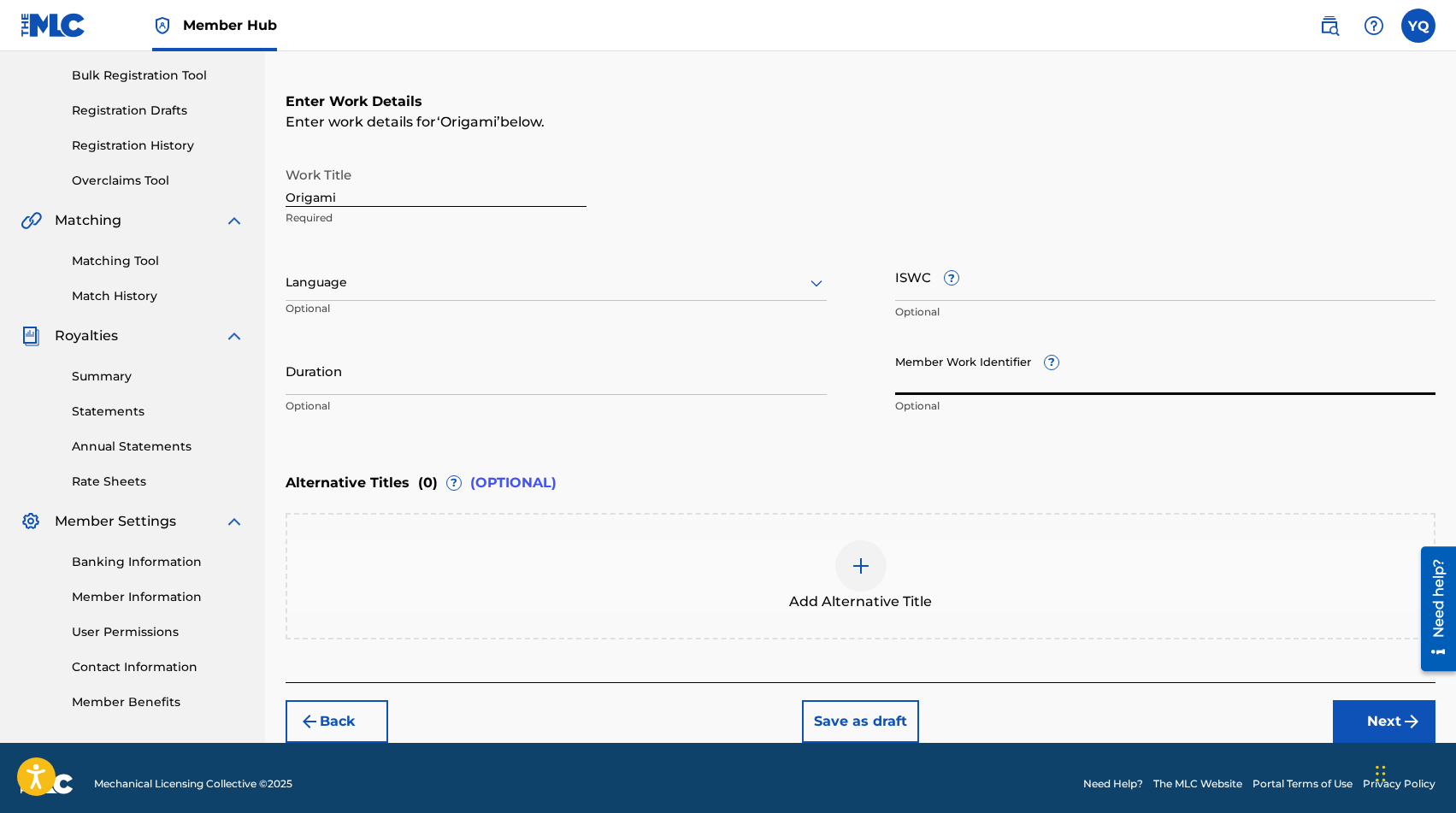
scroll to position [257, 0]
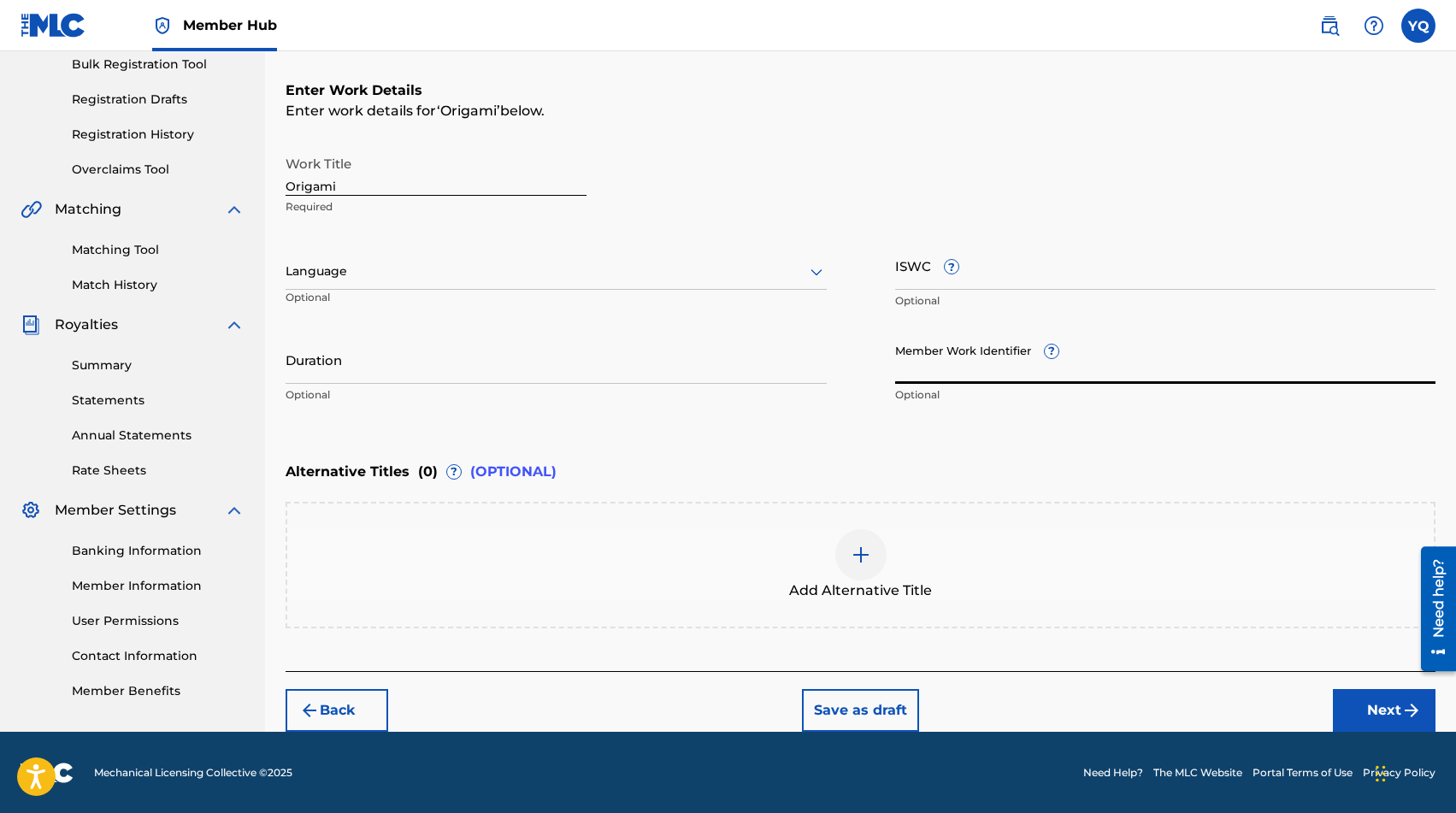
click at [491, 583] on div "Add Alternative Title" at bounding box center [861, 565] width 1147 height 72
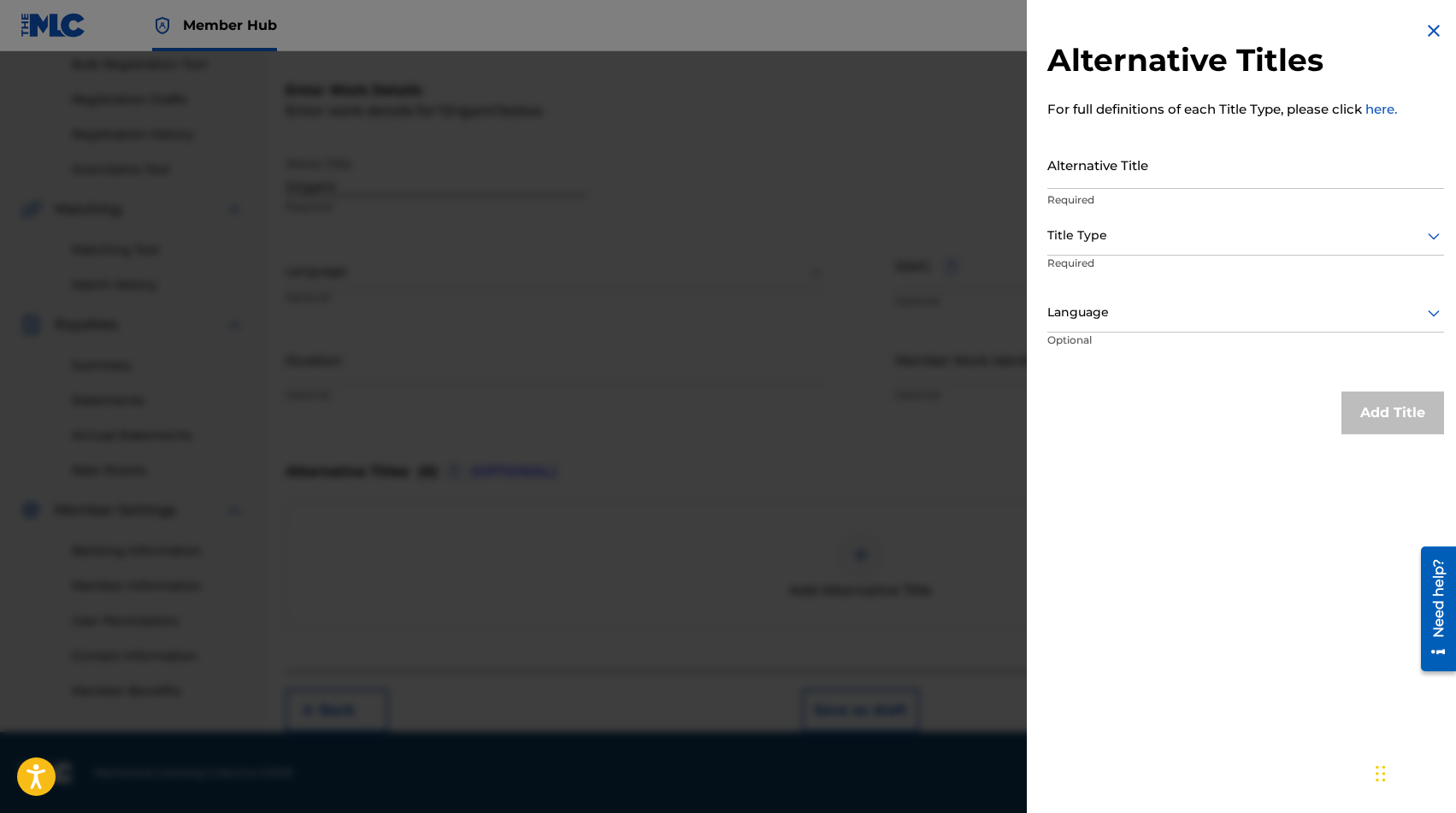
click at [1427, 30] on img at bounding box center [1434, 31] width 21 height 21
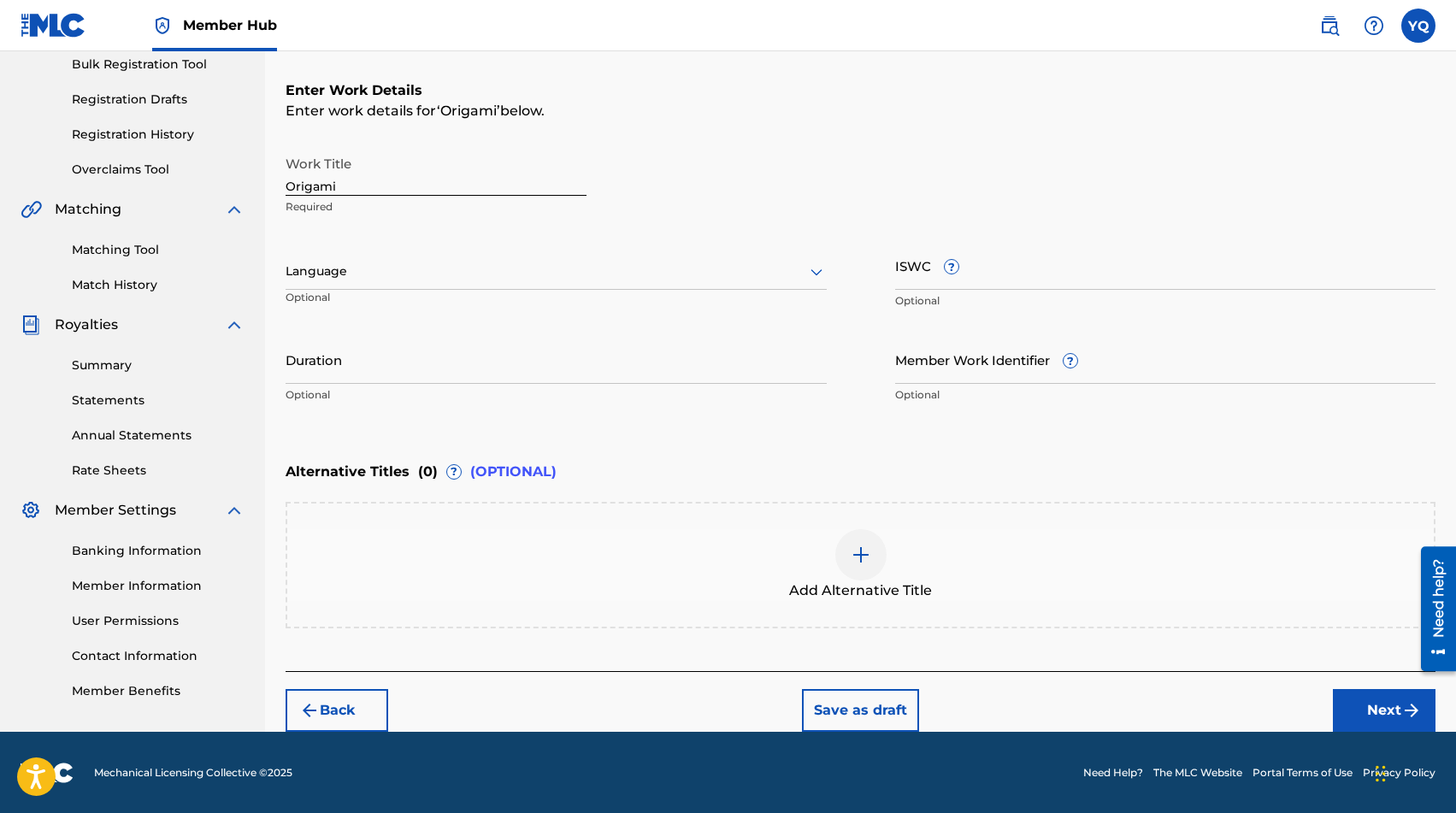
scroll to position [0, 0]
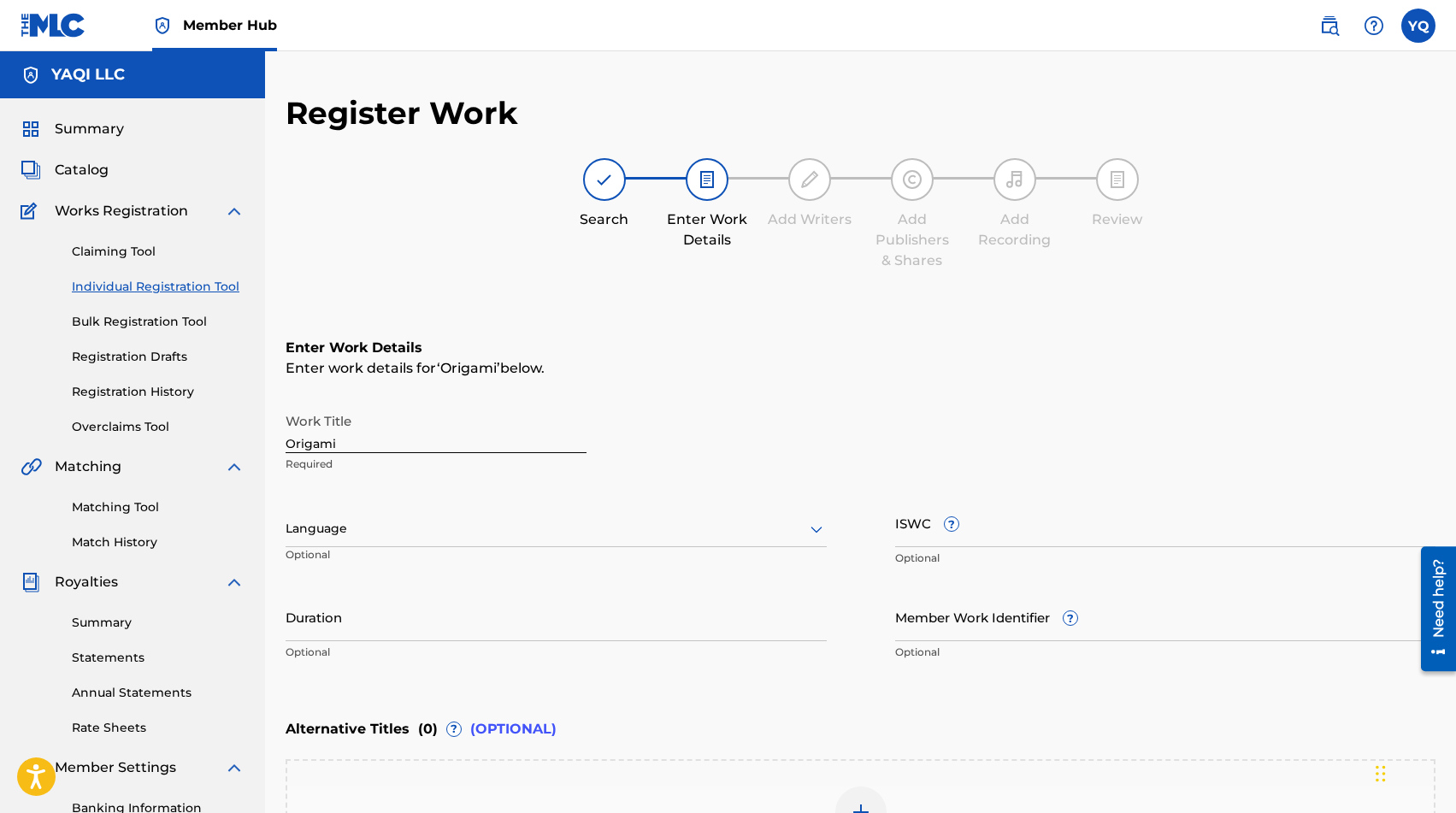
click at [351, 537] on div at bounding box center [556, 528] width 542 height 21
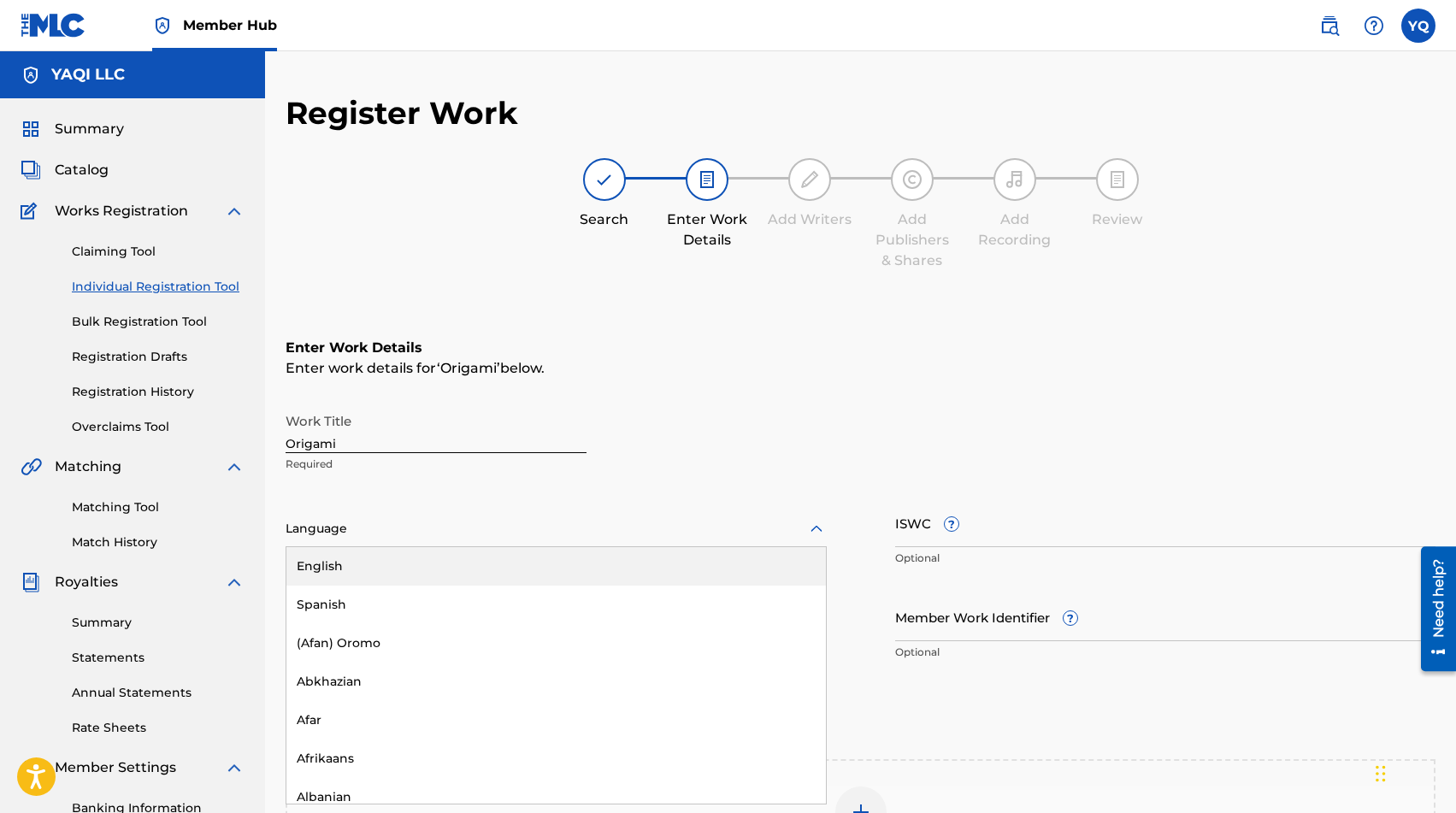
click at [361, 566] on div "English" at bounding box center [556, 566] width 540 height 38
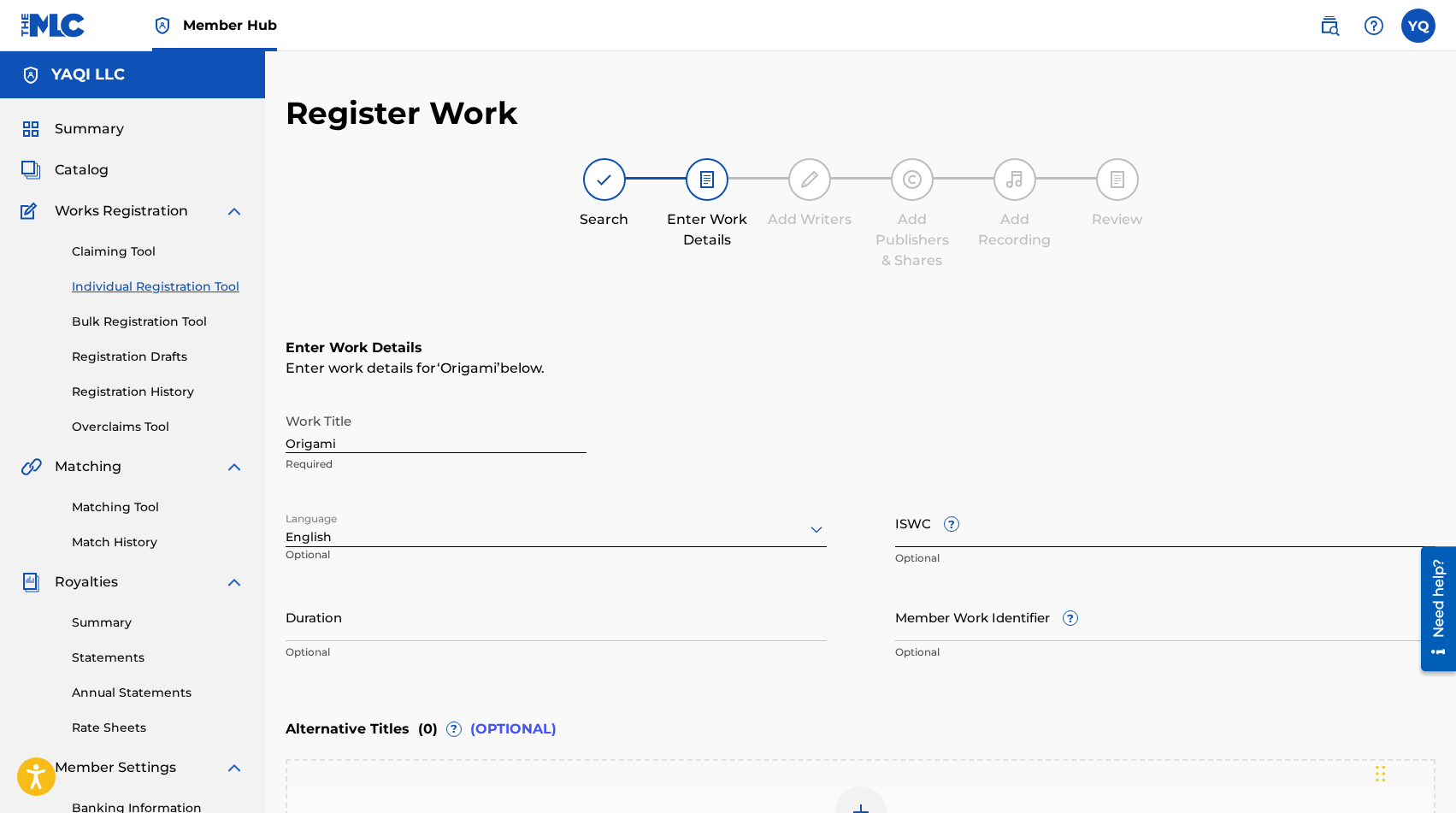
click at [1011, 534] on input "ISWC ?" at bounding box center [1166, 522] width 542 height 48
